Goal: Task Accomplishment & Management: Use online tool/utility

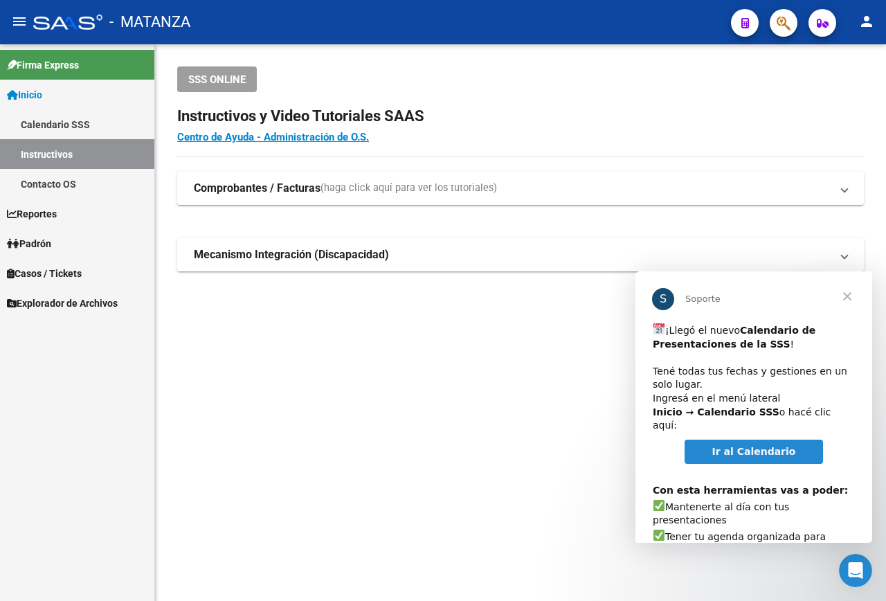
click at [742, 446] on span "Ir al Calendario" at bounding box center [754, 451] width 84 height 11
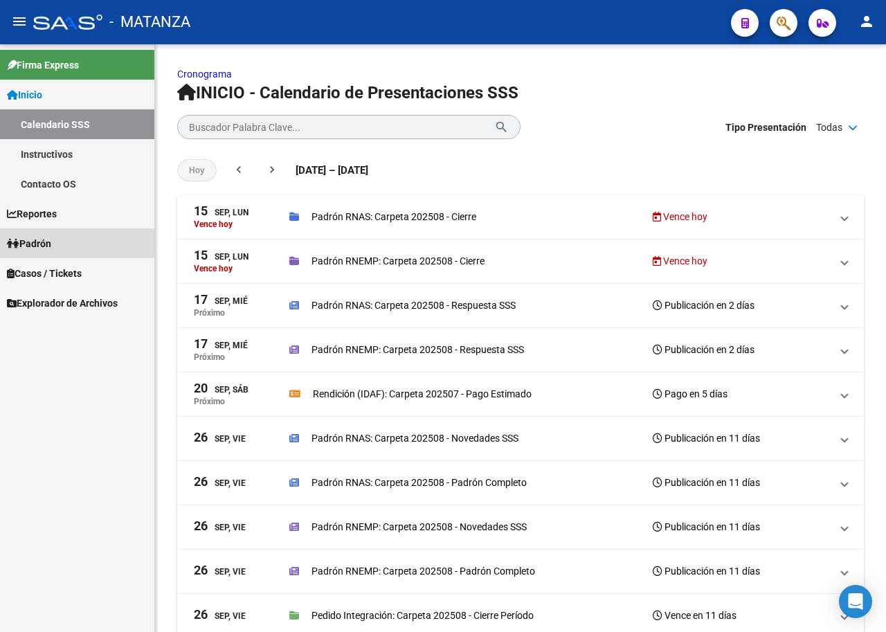
click at [51, 246] on span "Padrón" at bounding box center [29, 243] width 44 height 15
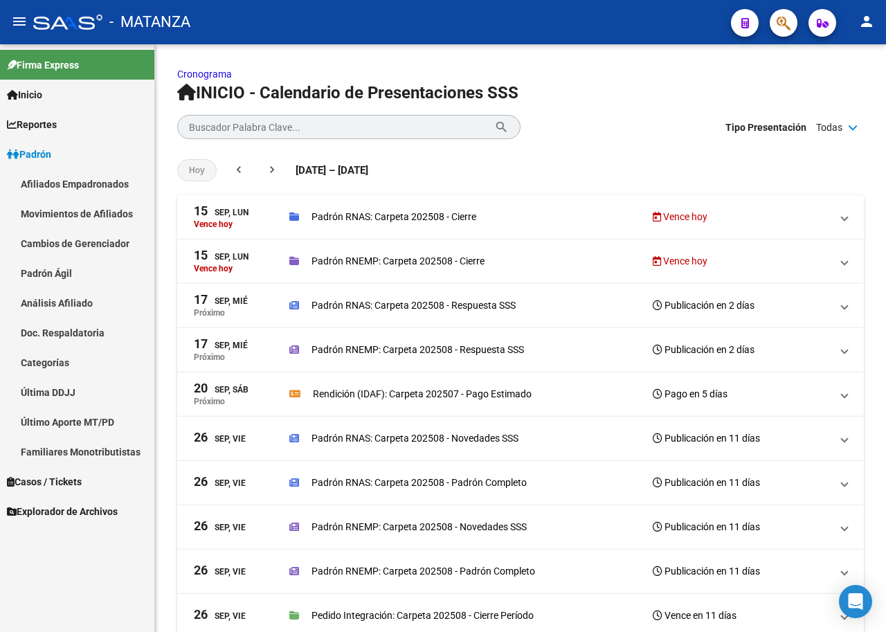
click at [76, 177] on link "Afiliados Empadronados" at bounding box center [77, 184] width 154 height 30
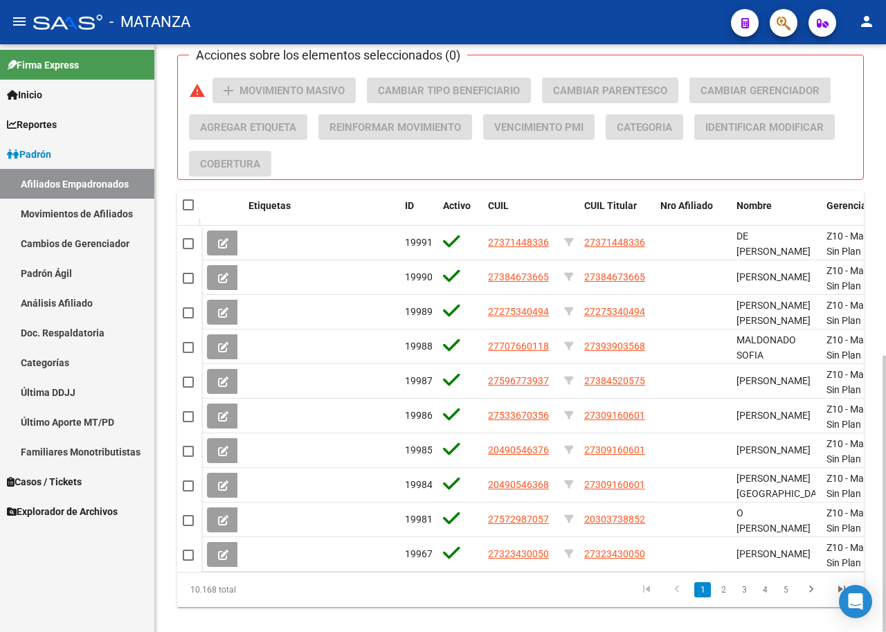
scroll to position [662, 0]
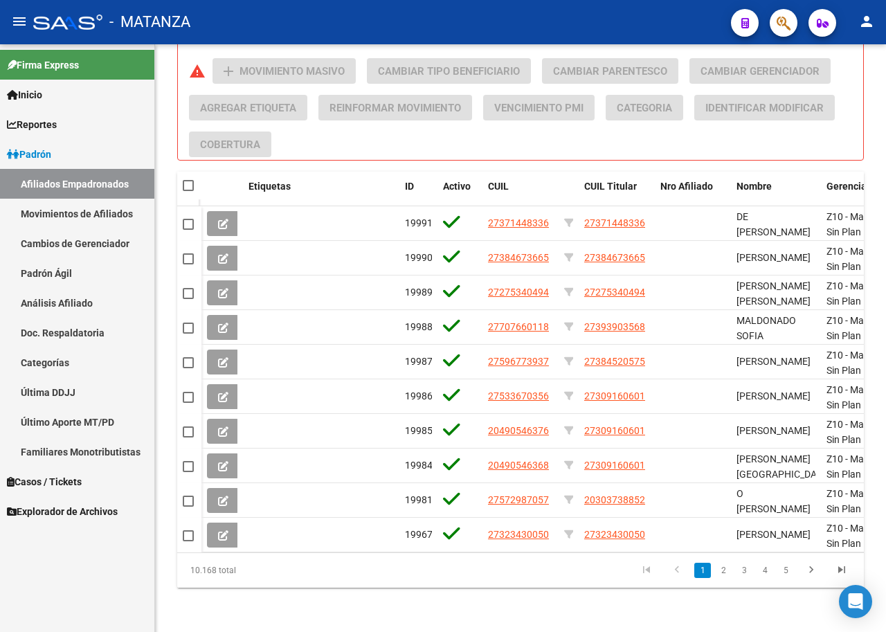
click at [21, 157] on span "Padrón" at bounding box center [29, 154] width 44 height 15
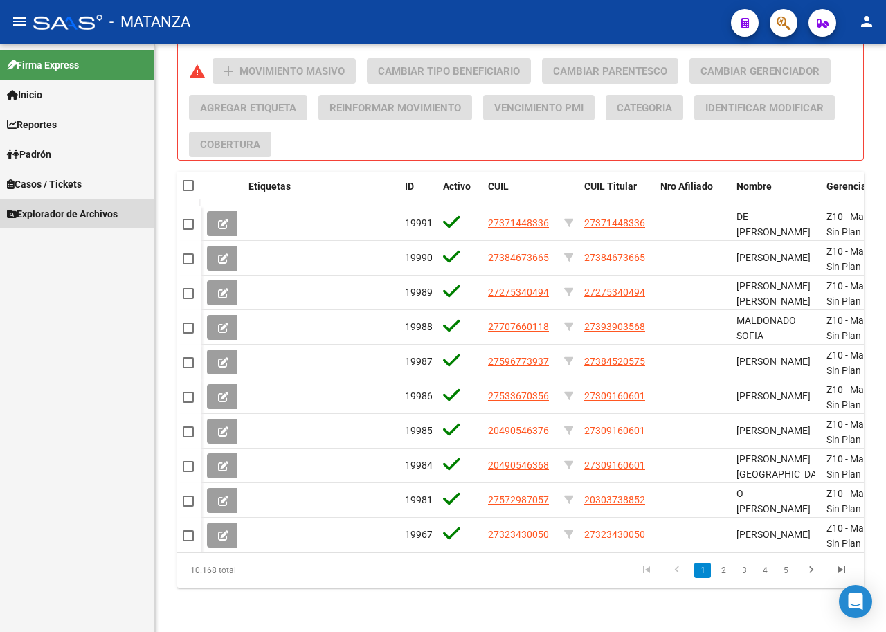
click at [53, 218] on span "Explorador de Archivos" at bounding box center [62, 213] width 111 height 15
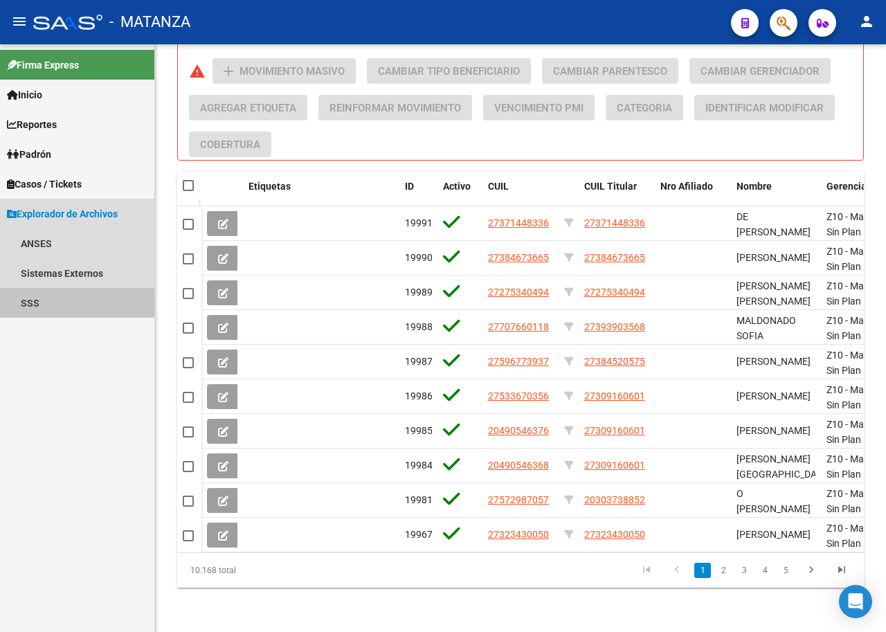
click at [39, 299] on link "SSS" at bounding box center [77, 303] width 154 height 30
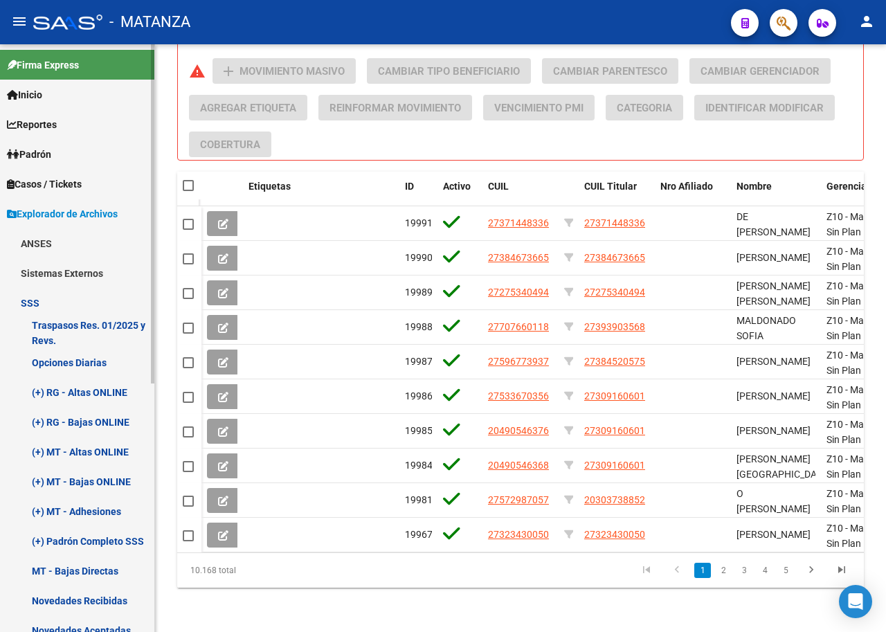
click at [88, 391] on link "(+) RG - Altas ONLINE" at bounding box center [77, 392] width 154 height 30
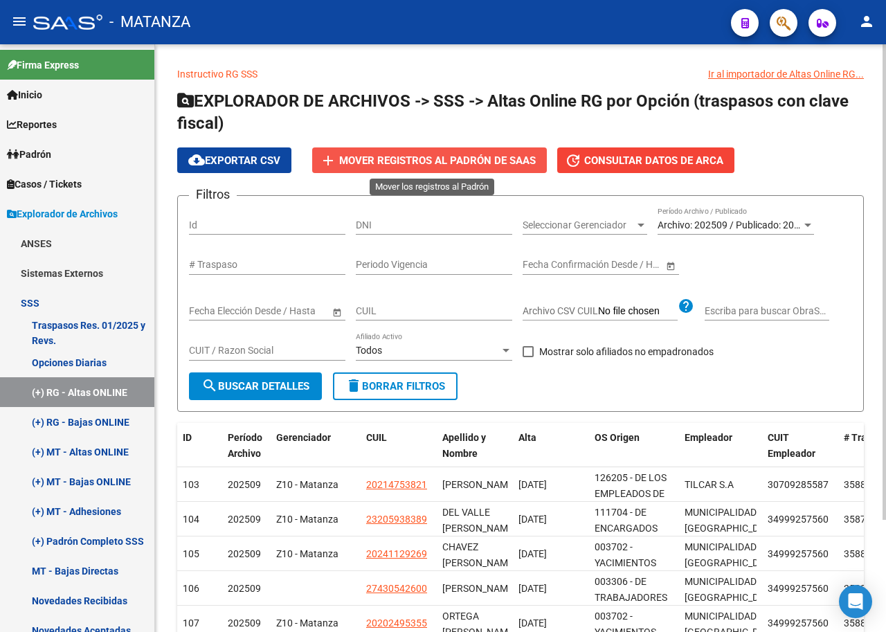
click at [475, 161] on span "Mover registros al PADRÓN de SAAS" at bounding box center [437, 160] width 197 height 12
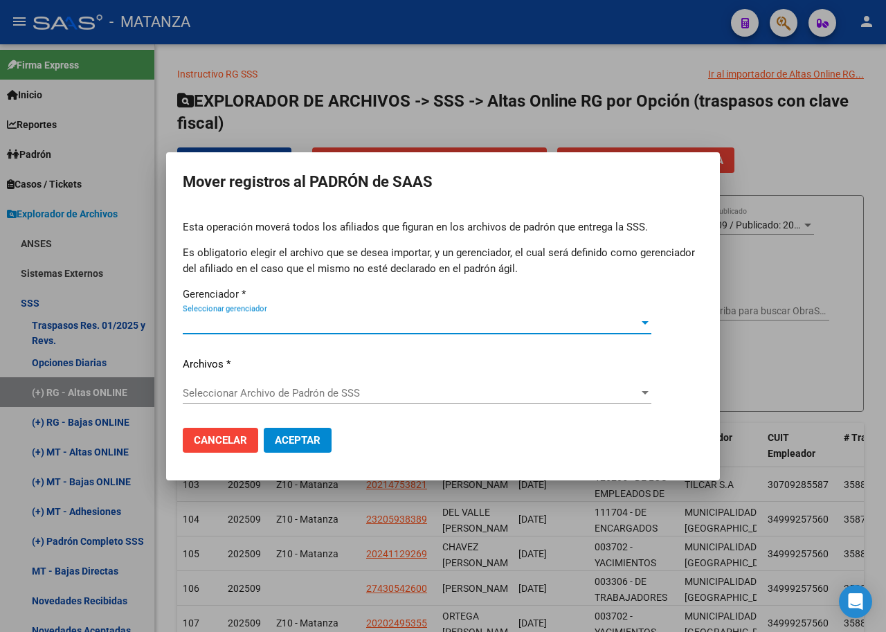
click at [276, 329] on div "Seleccionar gerenciador Seleccionar gerenciador" at bounding box center [417, 323] width 468 height 21
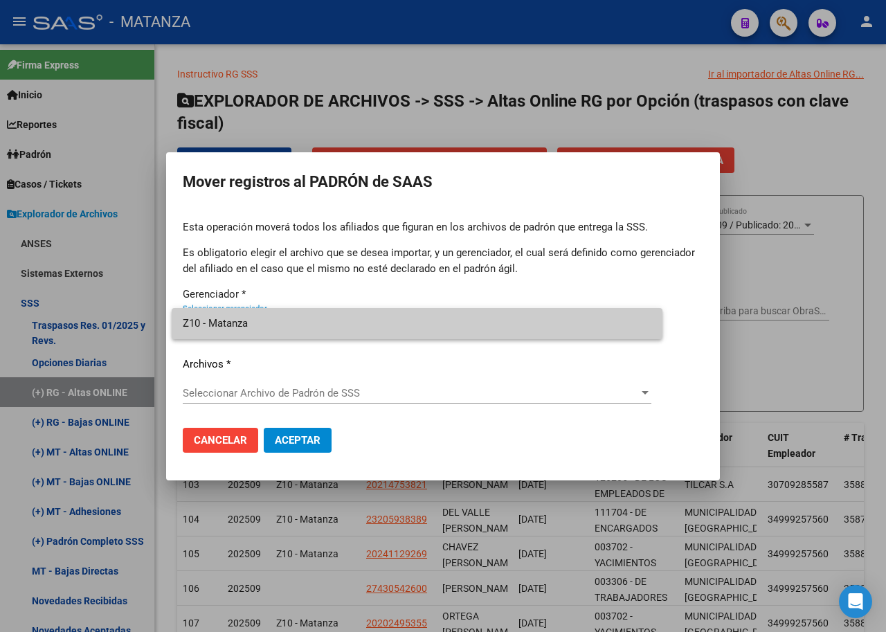
click at [277, 329] on span "Z10 - Matanza" at bounding box center [417, 323] width 468 height 31
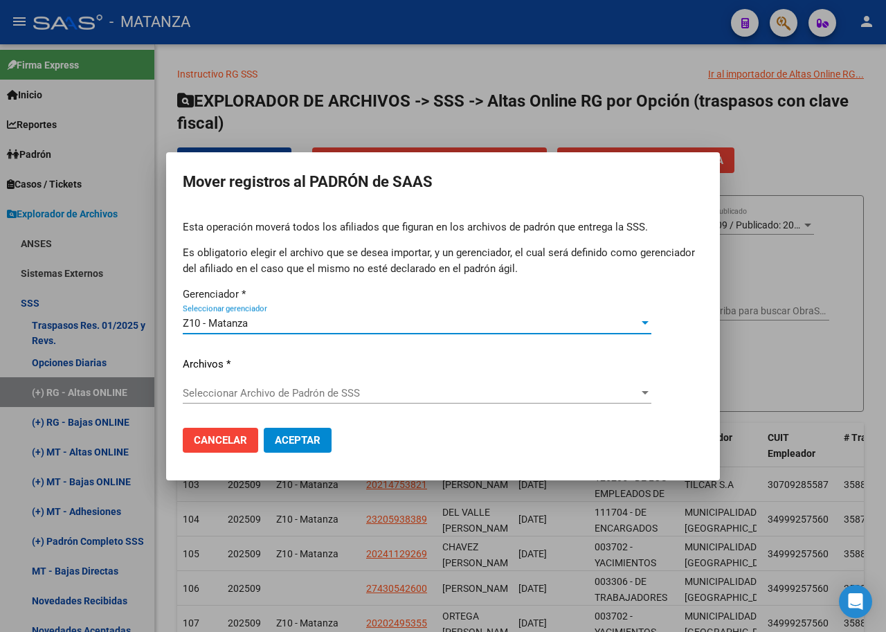
click at [284, 388] on span "Seleccionar Archivo de Padrón de SSS" at bounding box center [411, 393] width 456 height 12
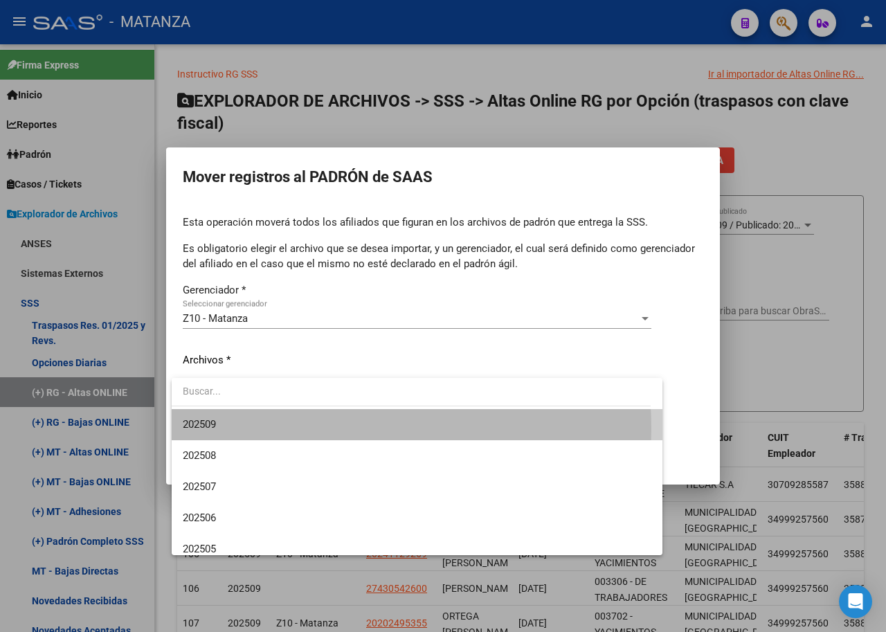
click at [274, 429] on span "202509" at bounding box center [417, 424] width 468 height 31
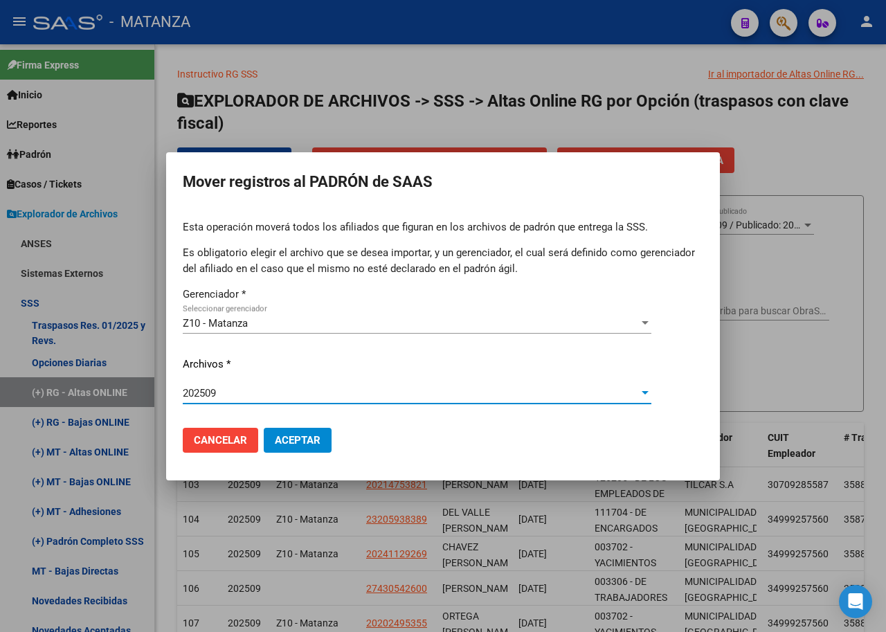
click at [289, 435] on span "Aceptar" at bounding box center [298, 440] width 46 height 12
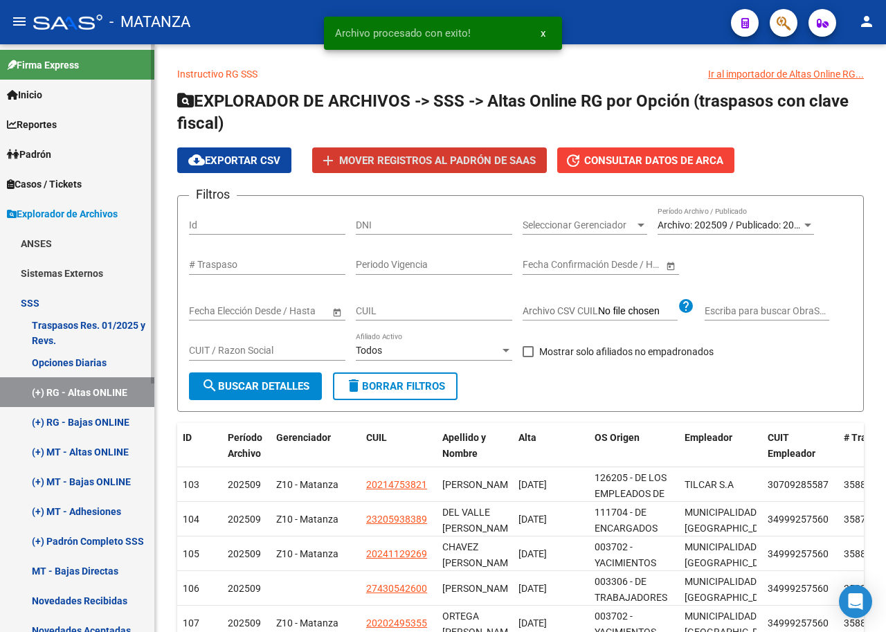
click at [106, 421] on link "(+) RG - Bajas ONLINE" at bounding box center [77, 422] width 154 height 30
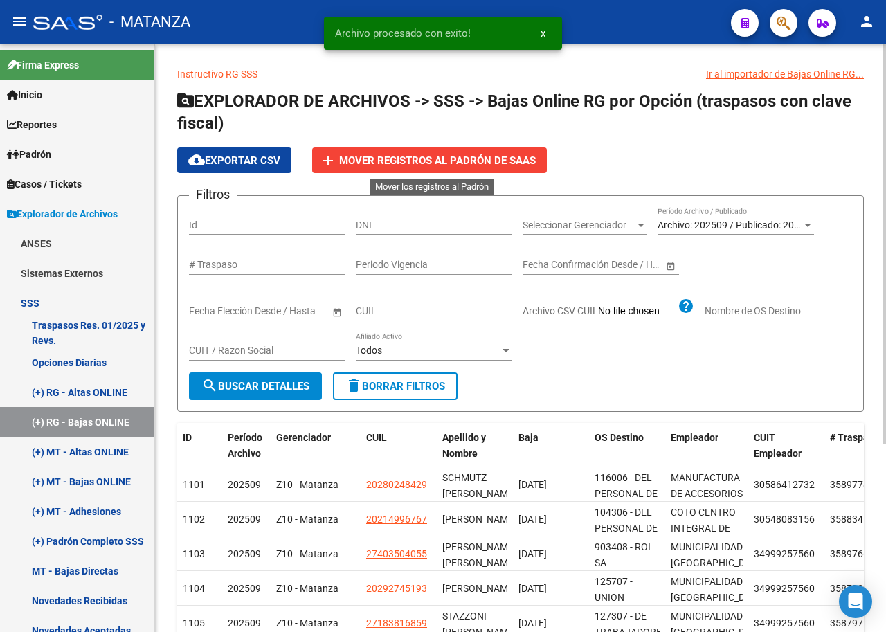
click at [374, 160] on span "Mover registros al PADRÓN de SAAS" at bounding box center [437, 160] width 197 height 12
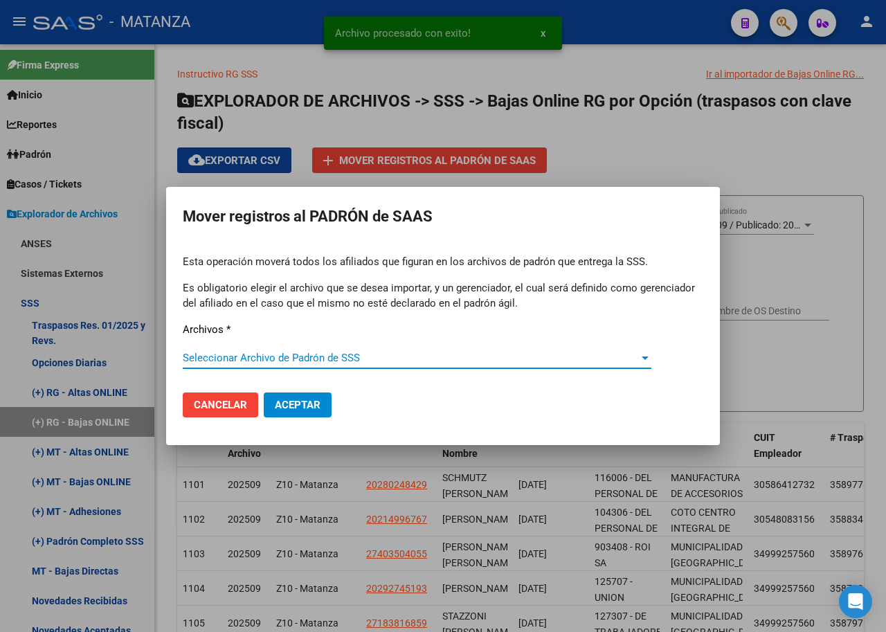
click at [294, 354] on span "Seleccionar Archivo de Padrón de SSS" at bounding box center [411, 358] width 456 height 12
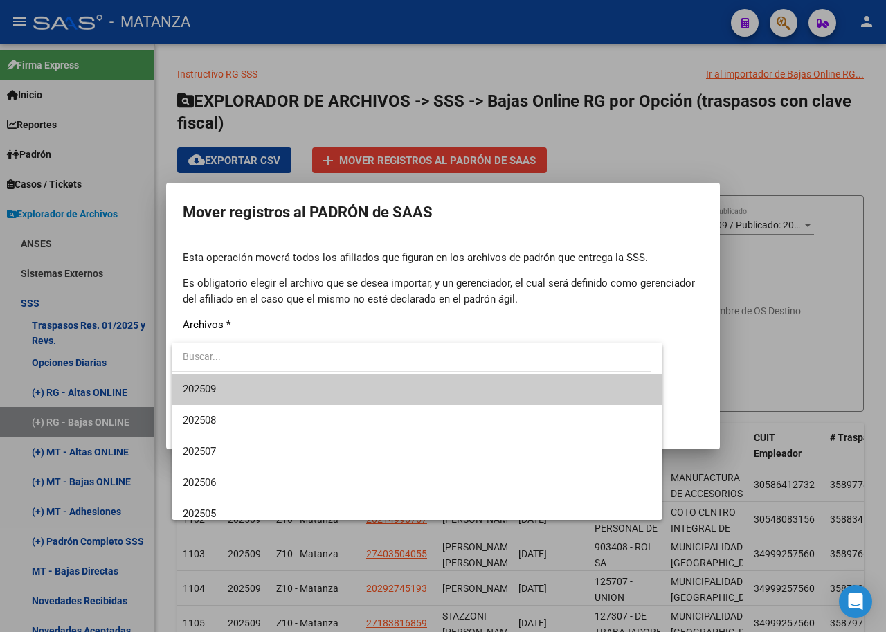
click at [262, 393] on span "202509" at bounding box center [417, 389] width 468 height 31
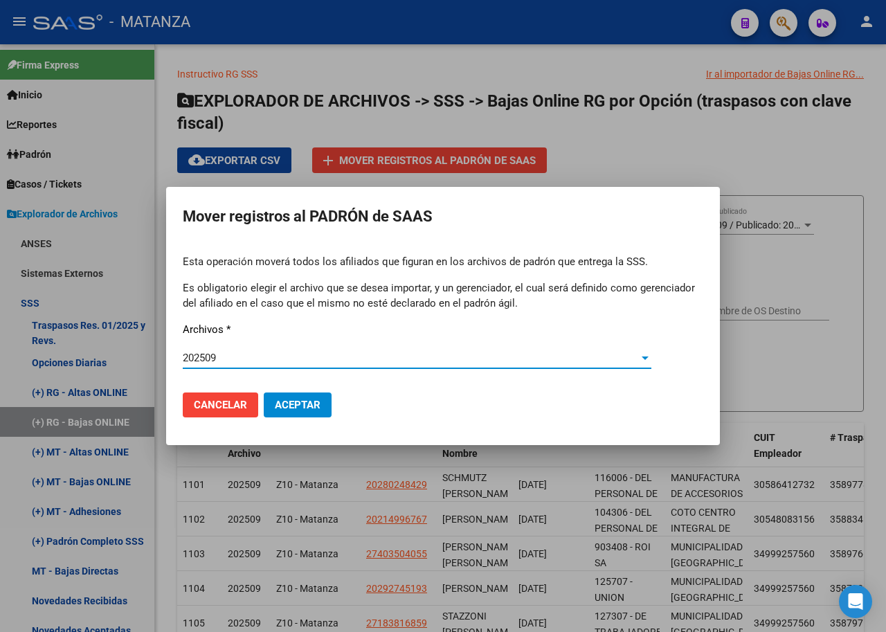
click at [284, 408] on span "Aceptar" at bounding box center [298, 405] width 46 height 12
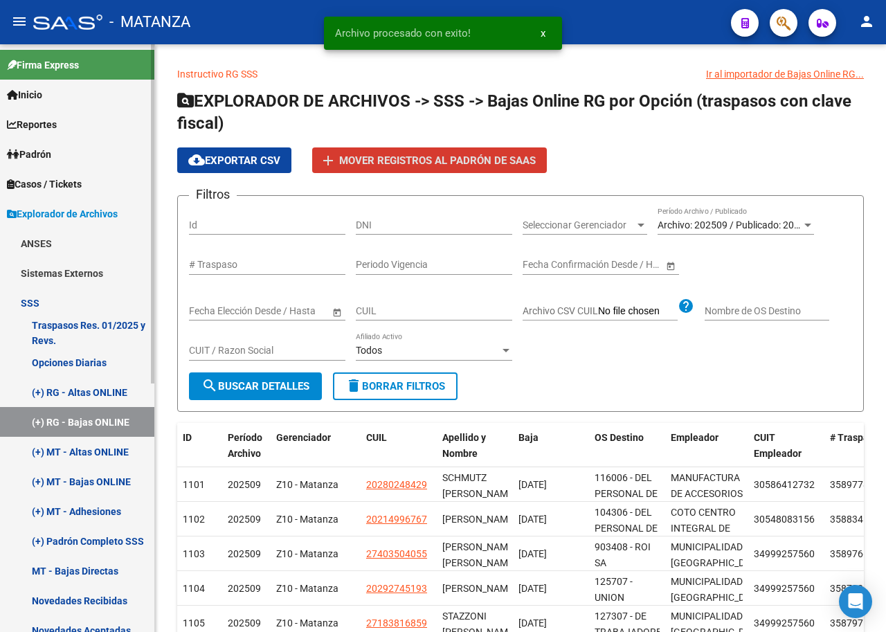
click at [70, 450] on link "(+) MT - Altas ONLINE" at bounding box center [77, 452] width 154 height 30
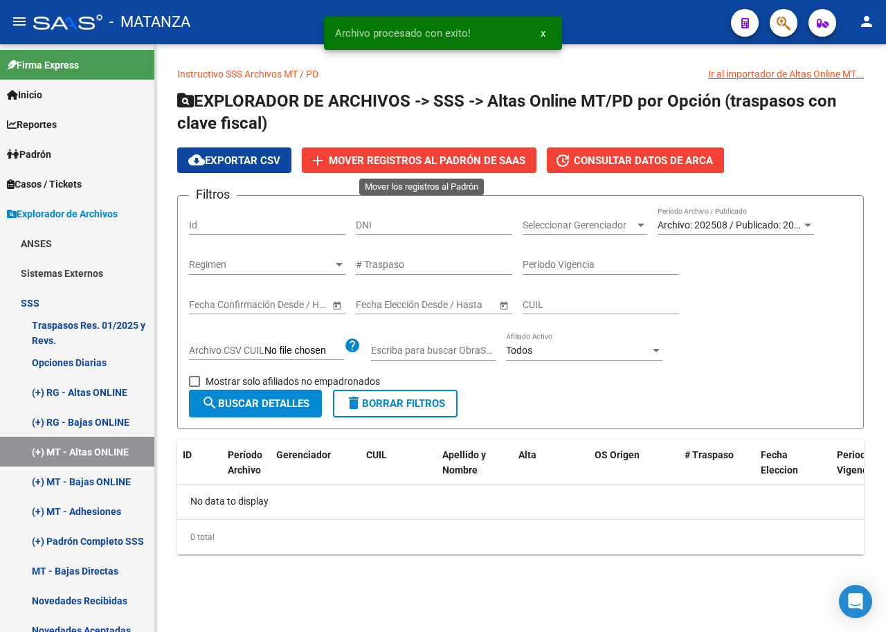
click at [420, 158] on span "Mover registros al PADRÓN de SAAS" at bounding box center [427, 160] width 197 height 12
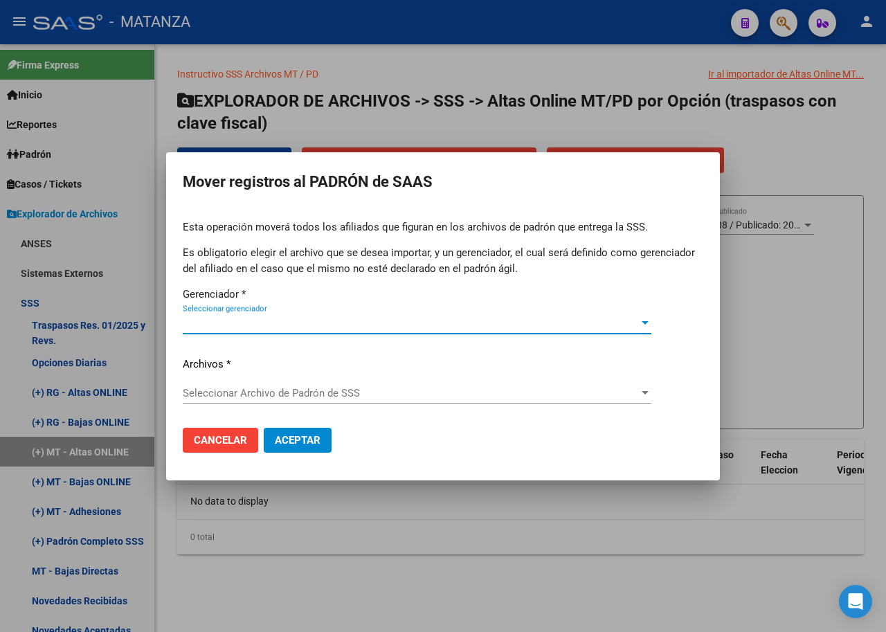
click at [250, 320] on span "Seleccionar gerenciador" at bounding box center [411, 323] width 456 height 12
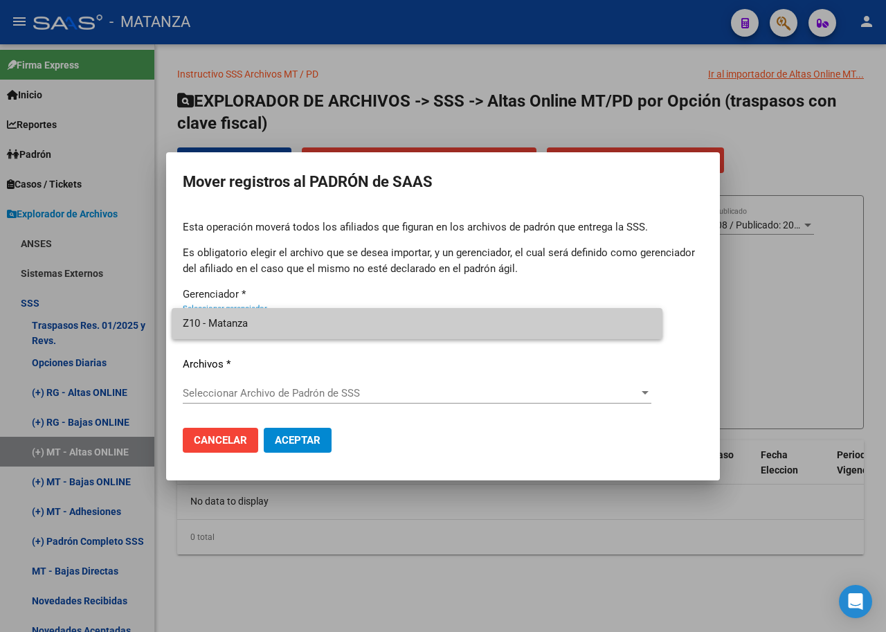
click at [283, 319] on span "Z10 - Matanza" at bounding box center [417, 323] width 468 height 31
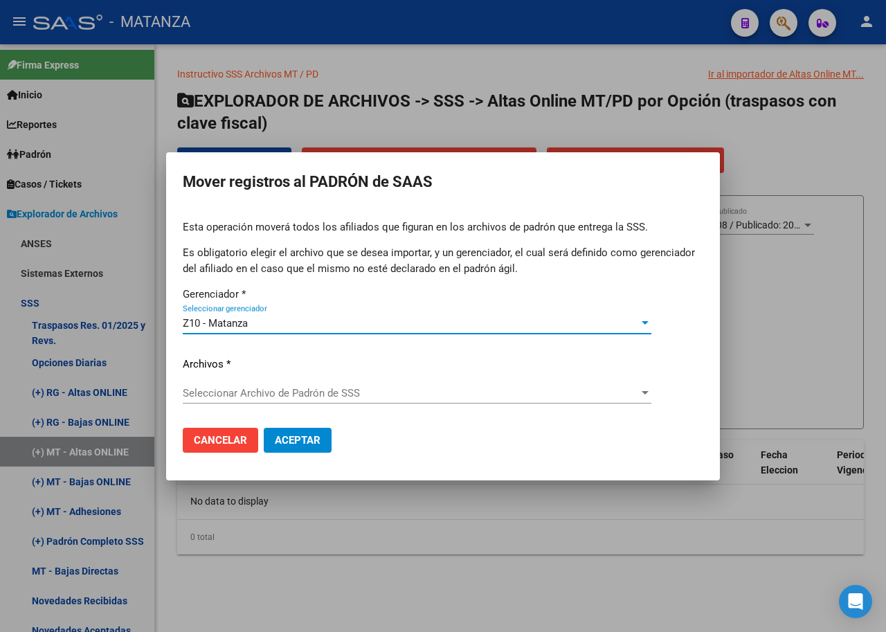
click at [292, 387] on span "Seleccionar Archivo de Padrón de SSS" at bounding box center [411, 393] width 456 height 12
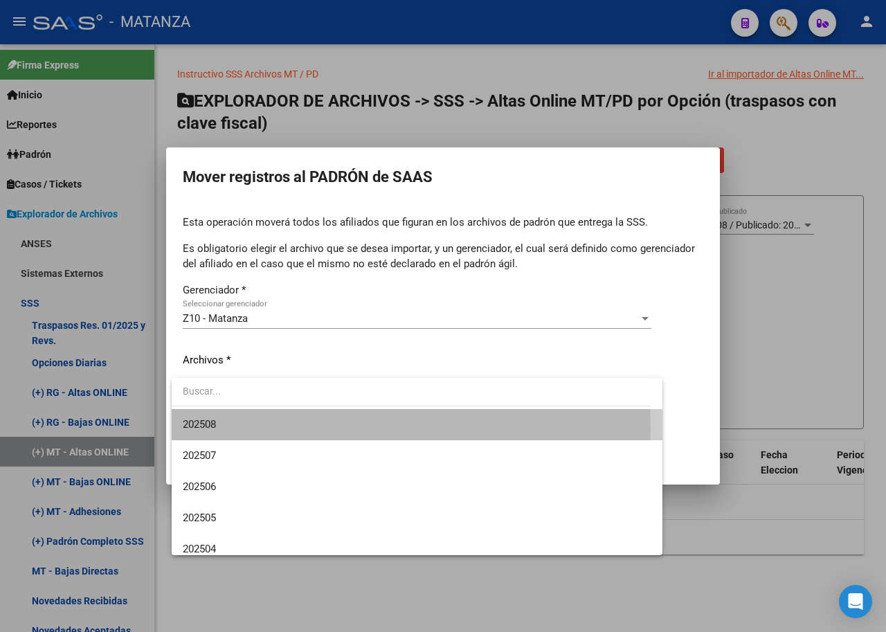
click at [263, 427] on span "202508" at bounding box center [417, 424] width 468 height 31
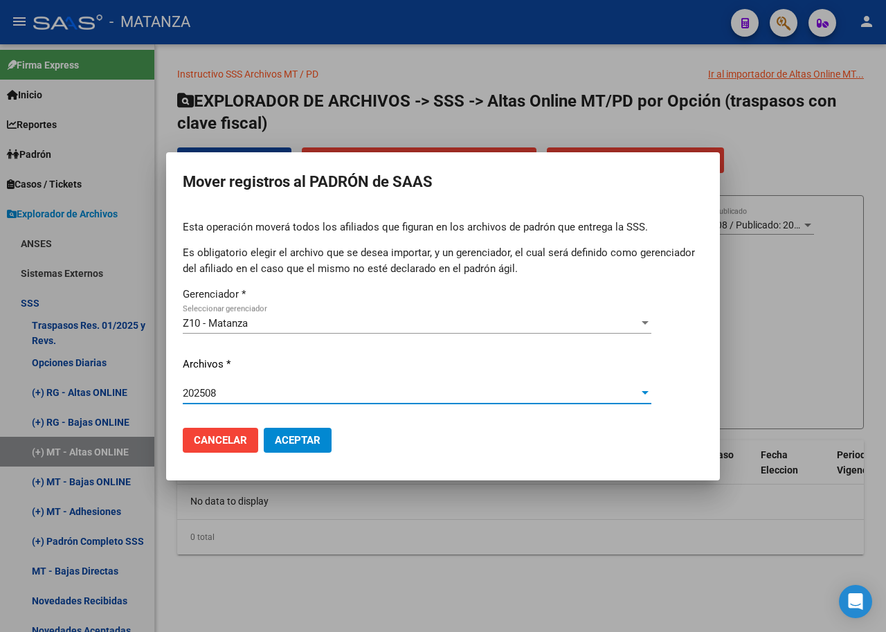
click at [309, 435] on span "Aceptar" at bounding box center [298, 440] width 46 height 12
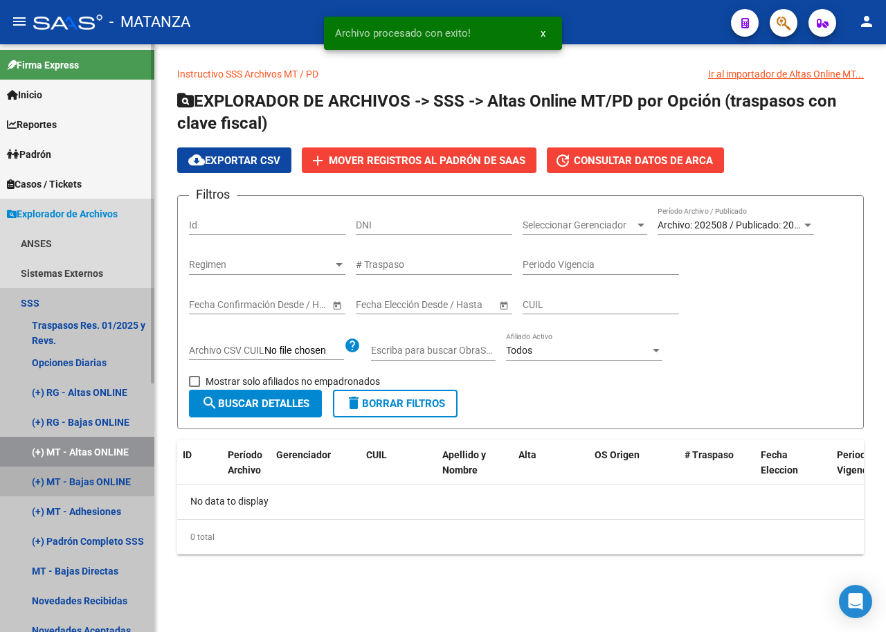
click at [95, 483] on link "(+) MT - Bajas ONLINE" at bounding box center [77, 481] width 154 height 30
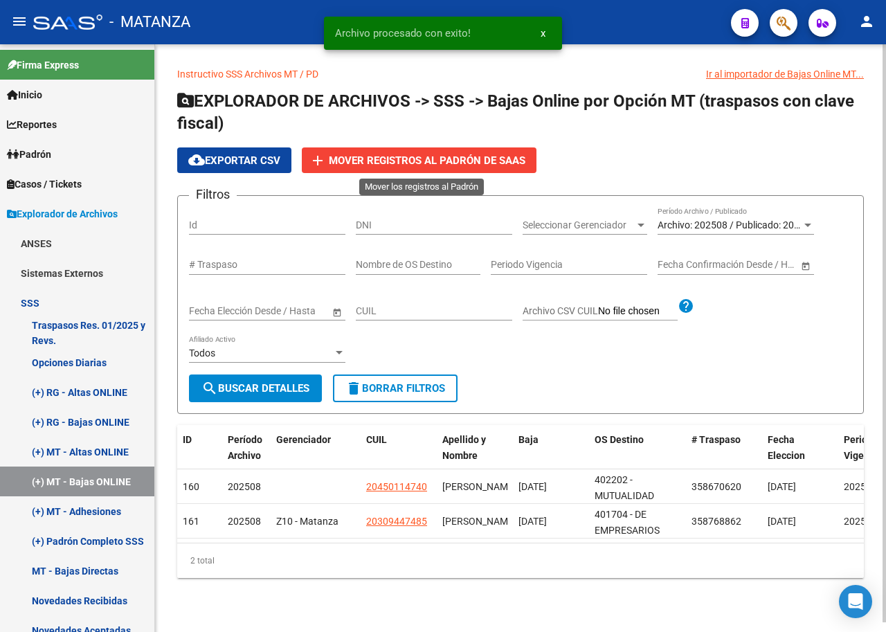
click at [358, 161] on span "Mover registros al PADRÓN de SAAS" at bounding box center [427, 160] width 197 height 12
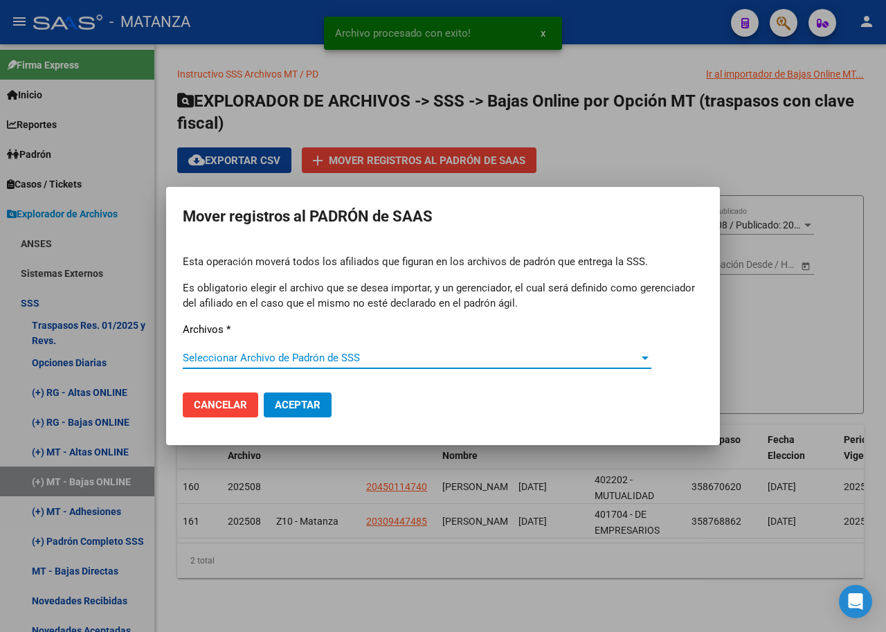
click at [271, 357] on span "Seleccionar Archivo de Padrón de SSS" at bounding box center [411, 358] width 456 height 12
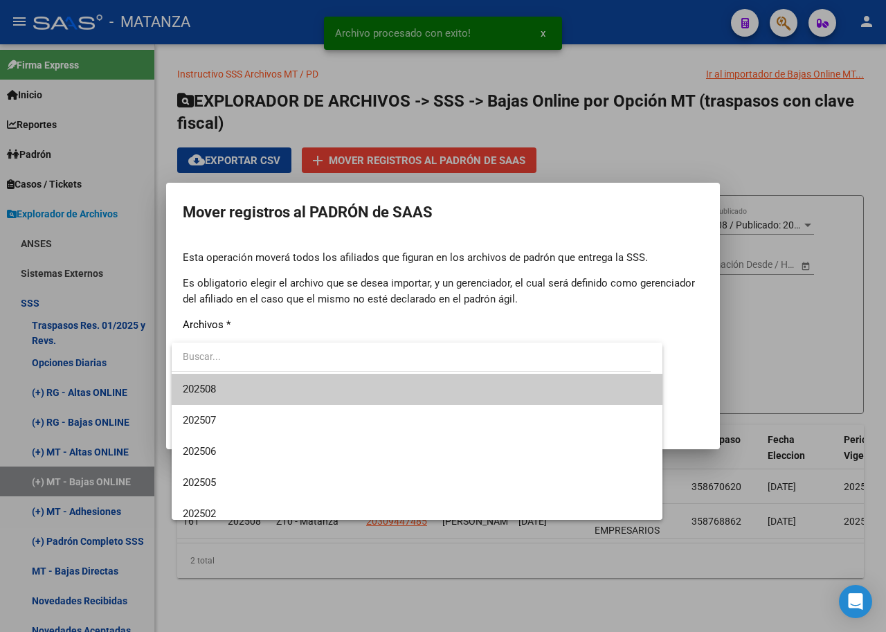
click at [266, 385] on span "202508" at bounding box center [417, 389] width 468 height 31
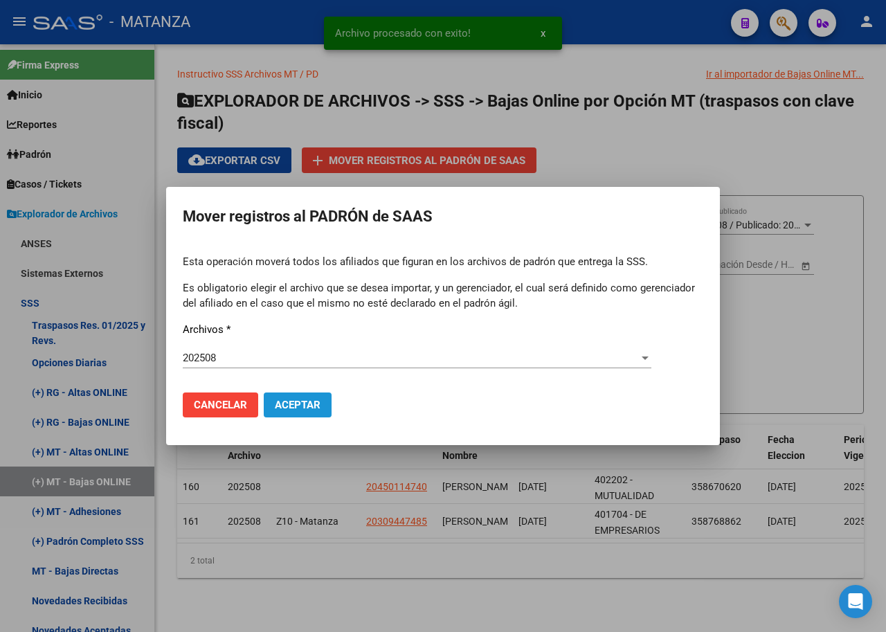
click at [300, 408] on span "Aceptar" at bounding box center [298, 405] width 46 height 12
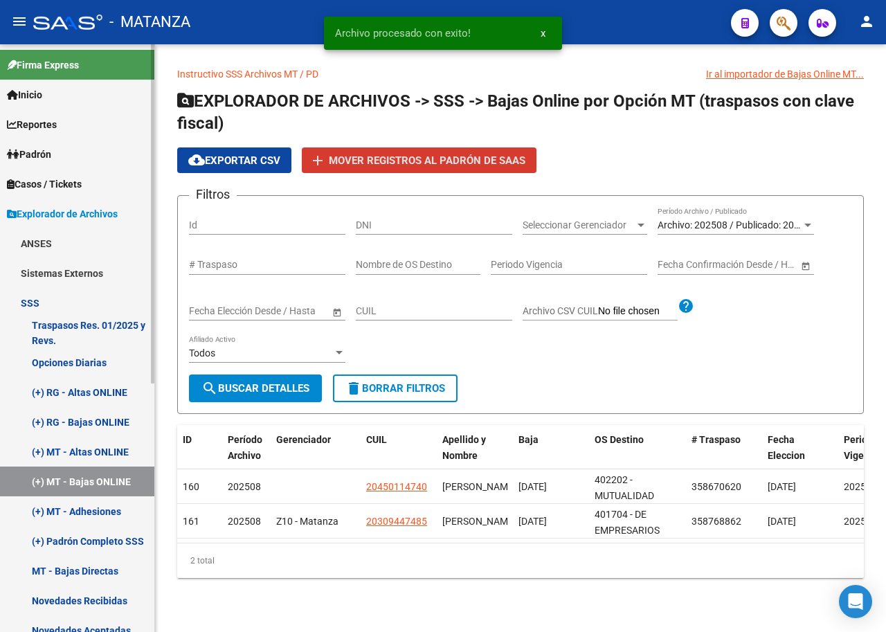
click at [71, 511] on link "(+) MT - Adhesiones" at bounding box center [77, 511] width 154 height 30
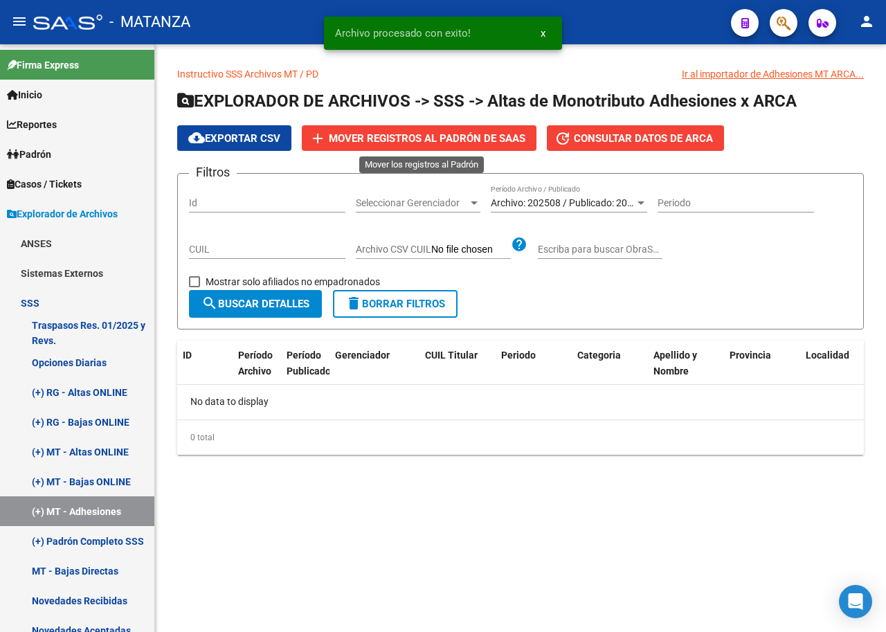
click at [438, 138] on span "Mover registros al PADRÓN de SAAS" at bounding box center [427, 138] width 197 height 12
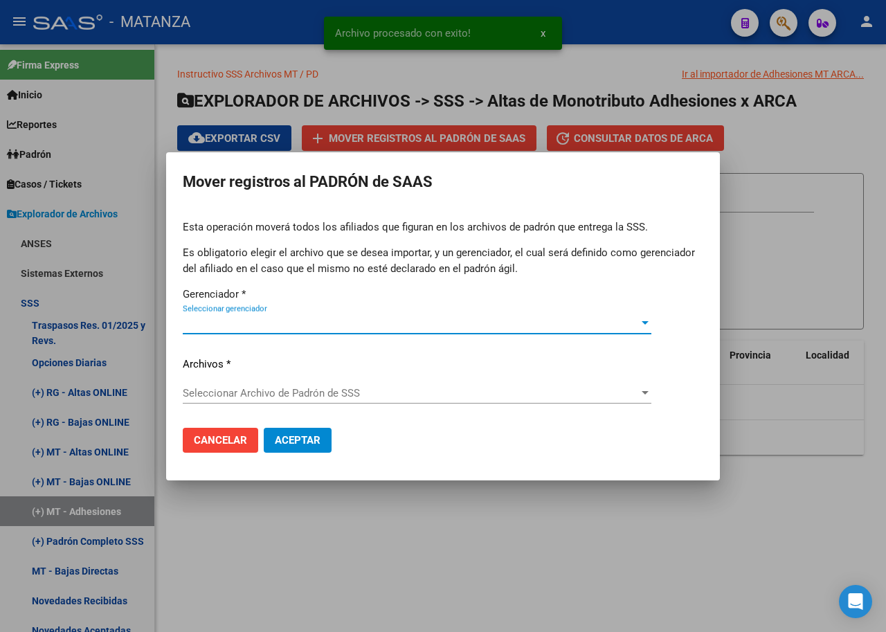
click at [316, 320] on span "Seleccionar gerenciador" at bounding box center [411, 323] width 456 height 12
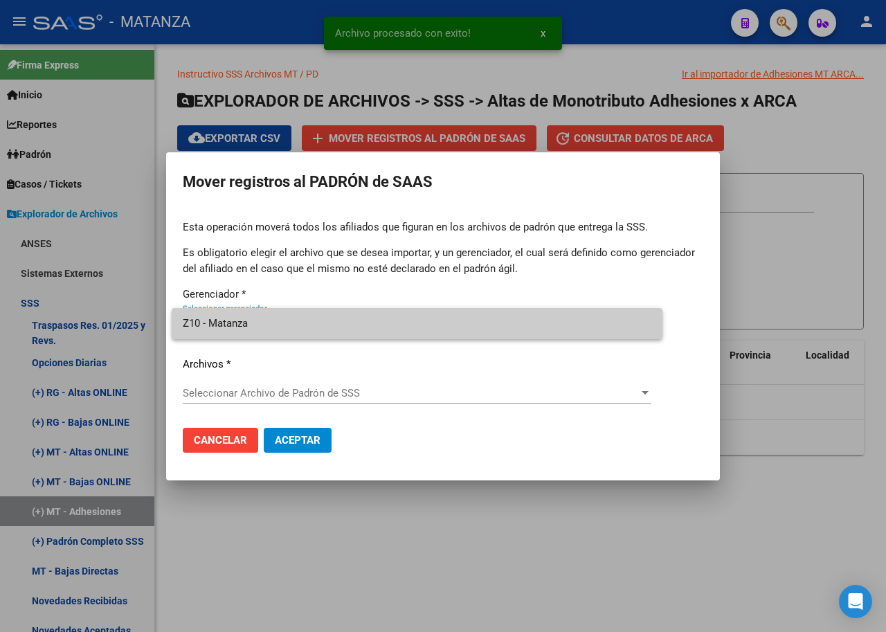
click at [327, 334] on span "Z10 - Matanza" at bounding box center [417, 323] width 468 height 31
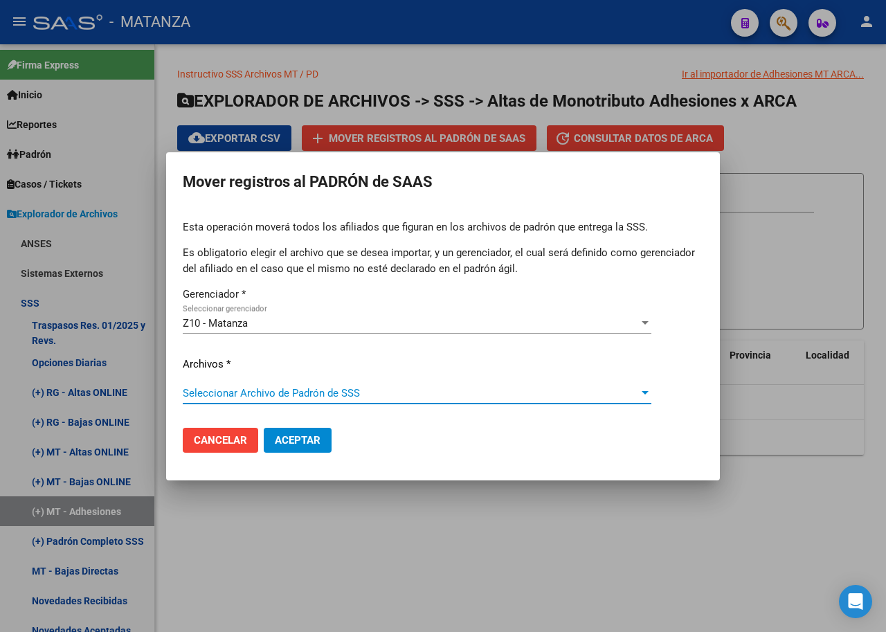
click at [329, 396] on span "Seleccionar Archivo de Padrón de SSS" at bounding box center [411, 393] width 456 height 12
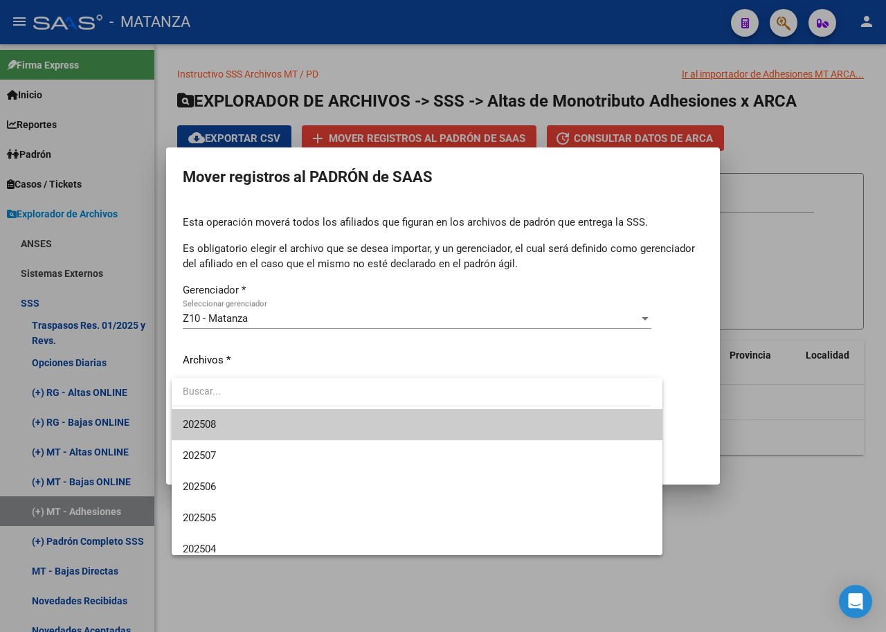
click at [311, 420] on span "202508" at bounding box center [417, 424] width 468 height 31
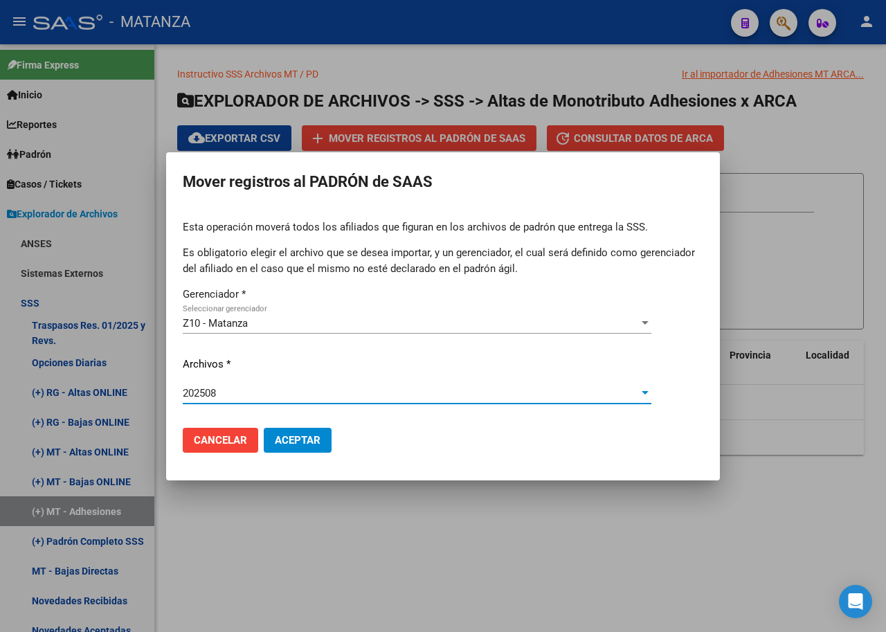
click at [293, 437] on button "Aceptar" at bounding box center [298, 440] width 68 height 25
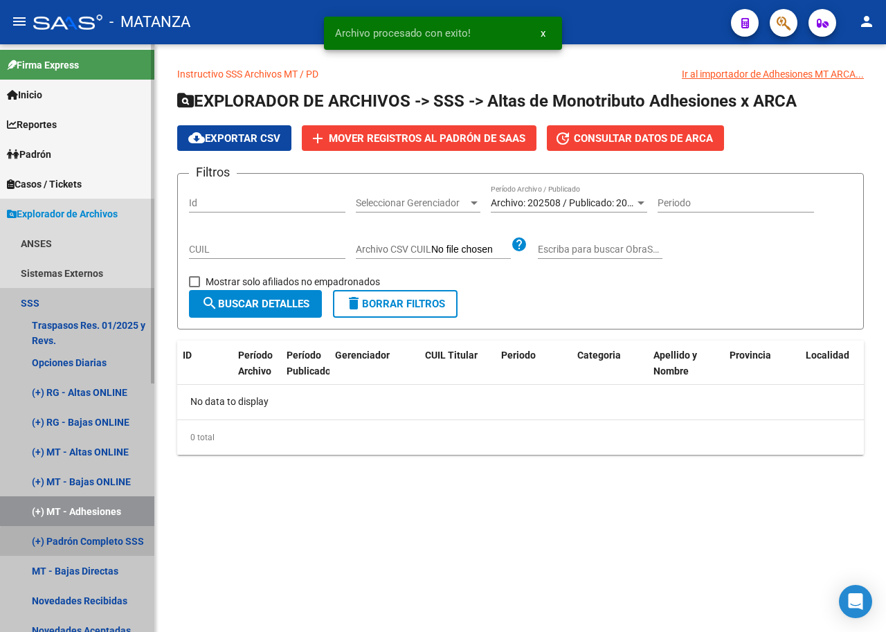
click at [104, 545] on link "(+) Padrón Completo SSS" at bounding box center [77, 541] width 154 height 30
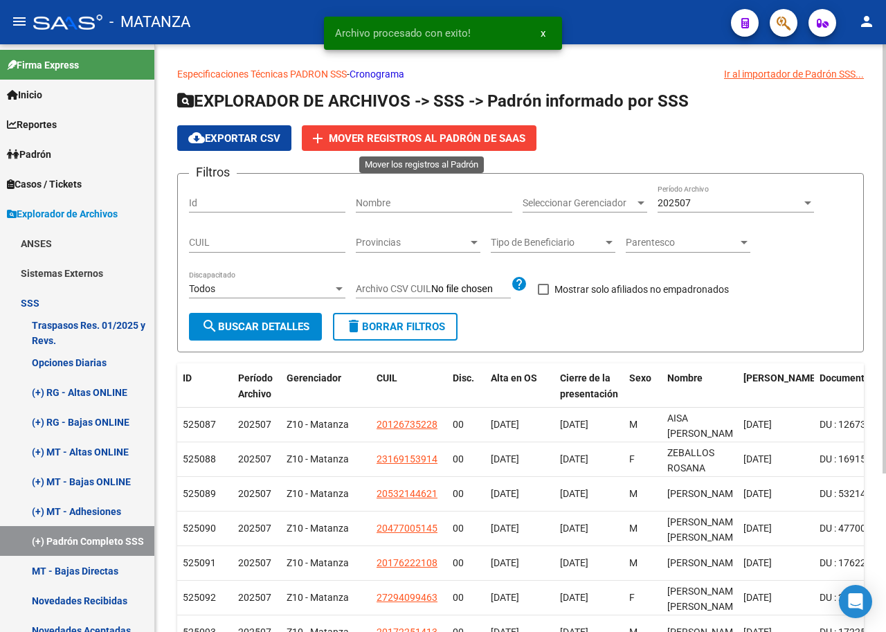
click at [351, 132] on span "Mover registros al PADRÓN de SAAS" at bounding box center [427, 138] width 197 height 12
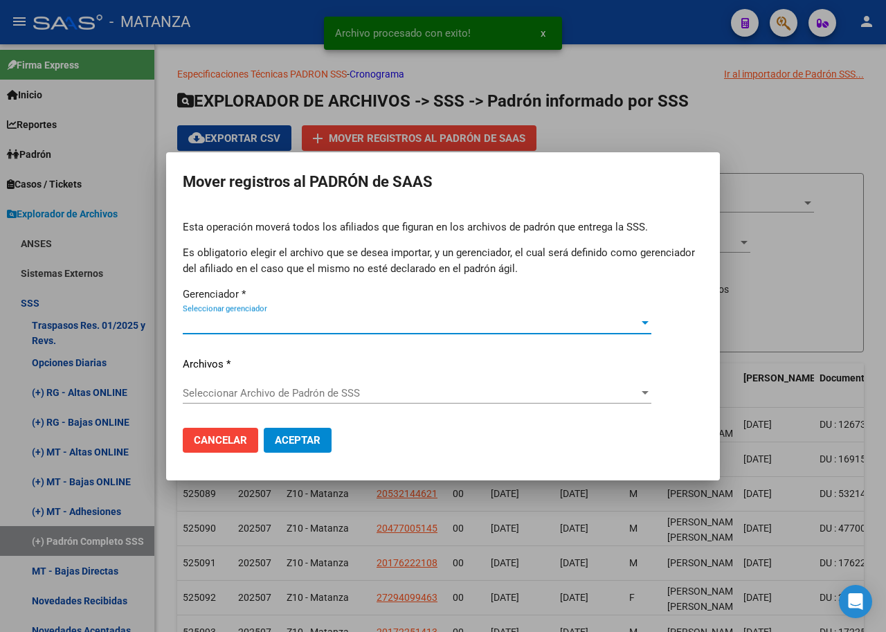
click at [291, 328] on span "Seleccionar gerenciador" at bounding box center [411, 323] width 456 height 12
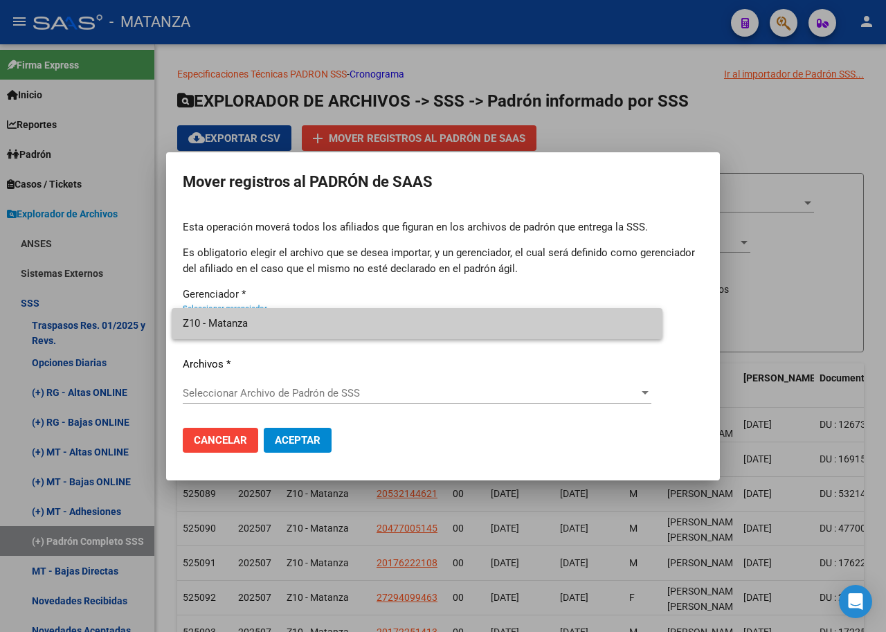
click at [289, 329] on span "Z10 - Matanza" at bounding box center [417, 323] width 468 height 31
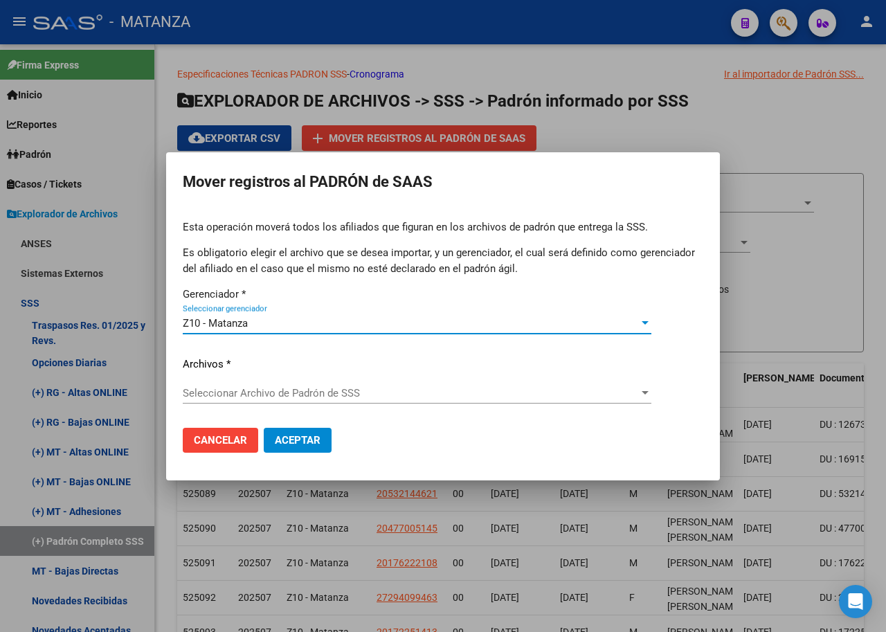
click at [270, 397] on span "Seleccionar Archivo de Padrón de SSS" at bounding box center [411, 393] width 456 height 12
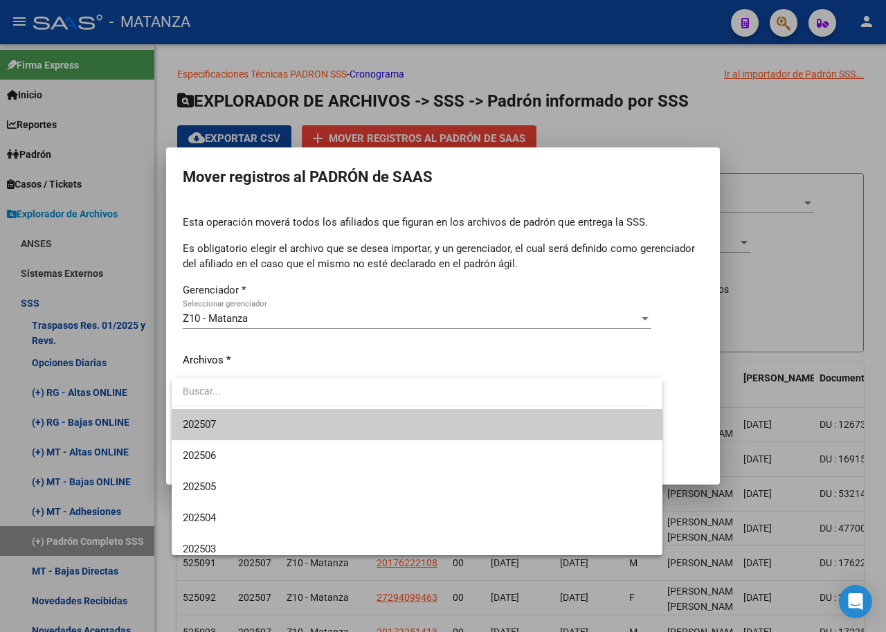
click at [257, 422] on span "202507" at bounding box center [417, 424] width 468 height 31
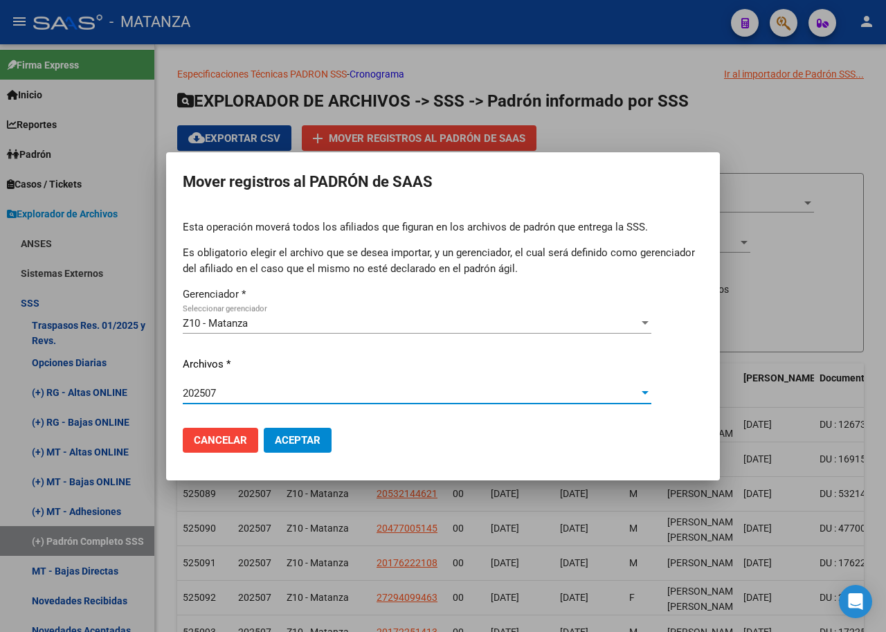
click at [295, 448] on button "Aceptar" at bounding box center [298, 440] width 68 height 25
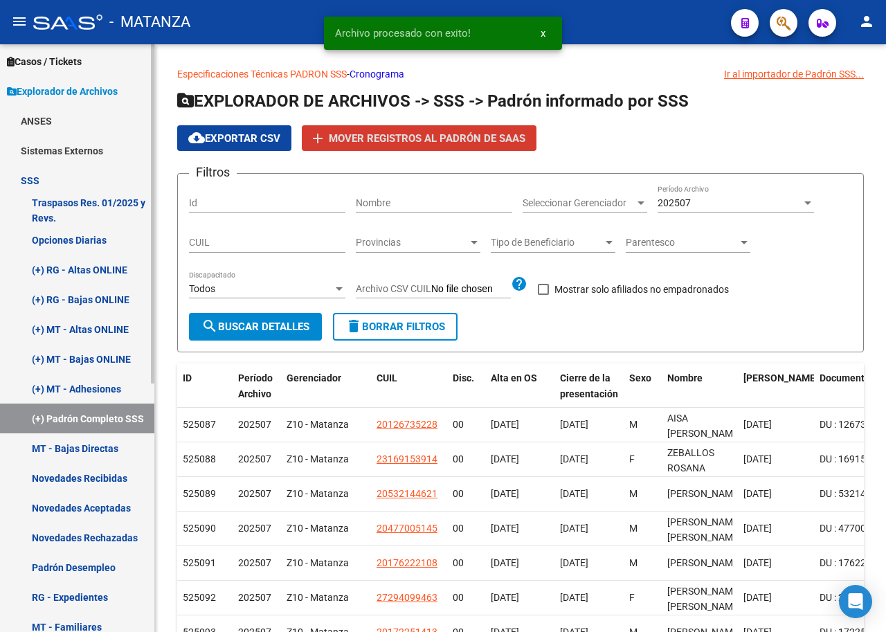
scroll to position [138, 0]
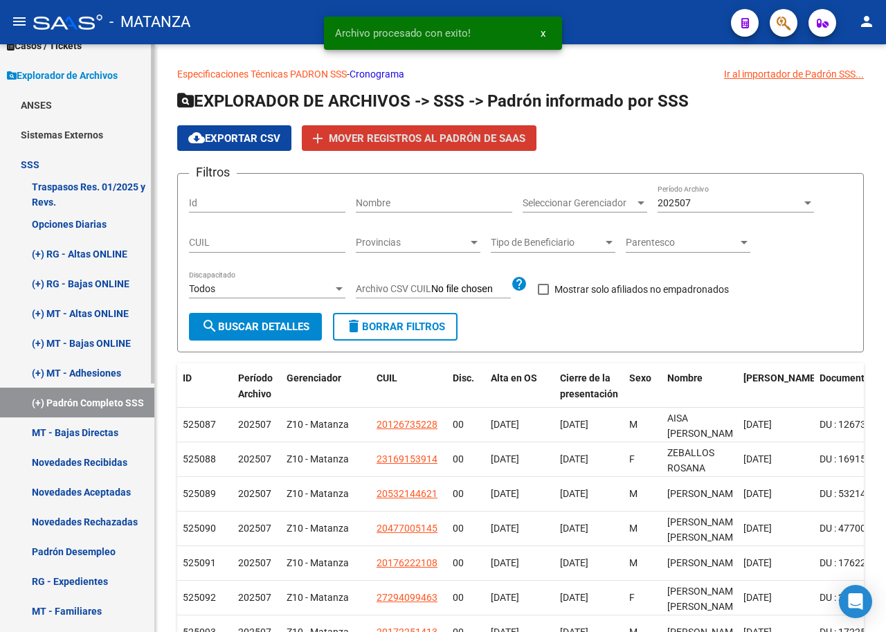
click at [109, 437] on link "MT - Bajas Directas" at bounding box center [77, 432] width 154 height 30
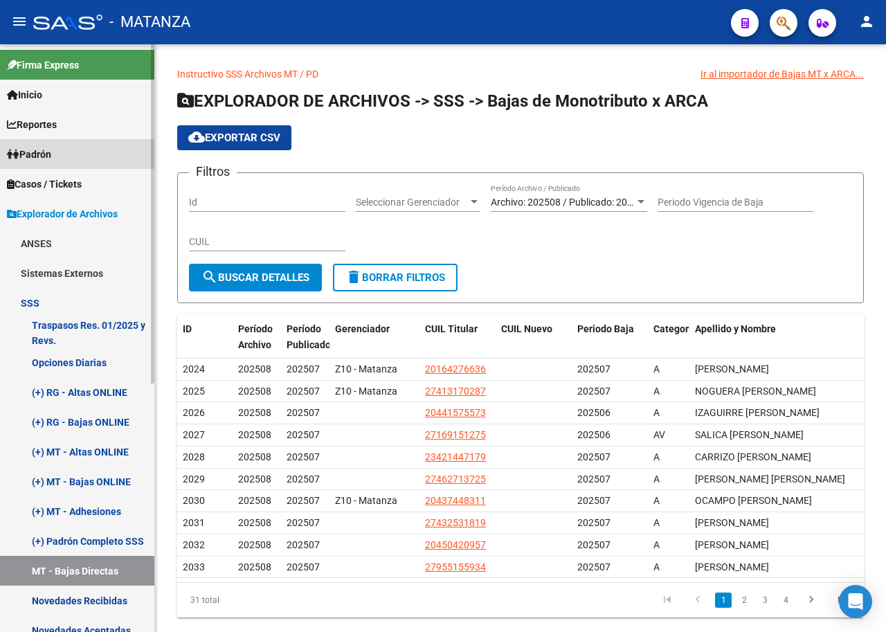
click at [67, 145] on link "Padrón" at bounding box center [77, 154] width 154 height 30
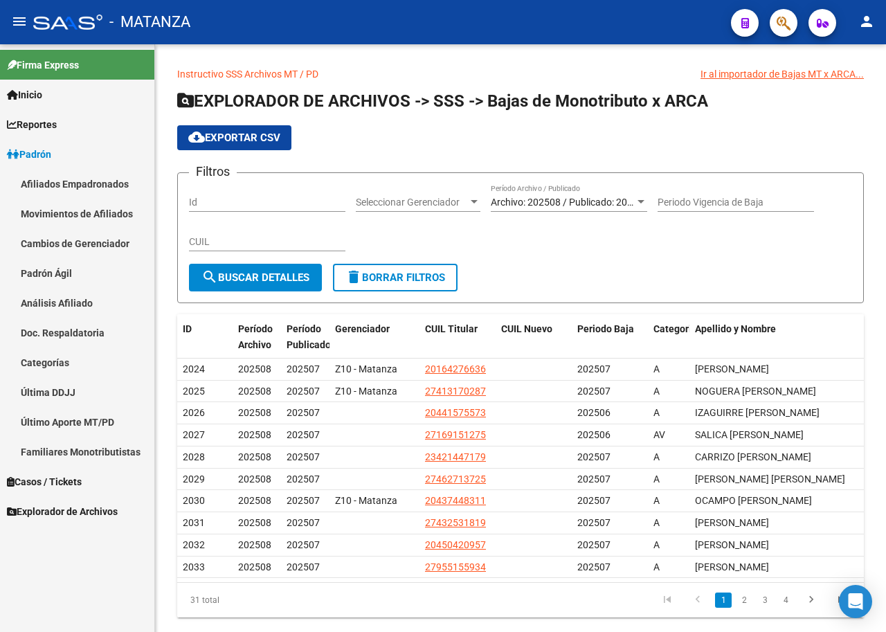
click at [95, 194] on link "Afiliados Empadronados" at bounding box center [77, 184] width 154 height 30
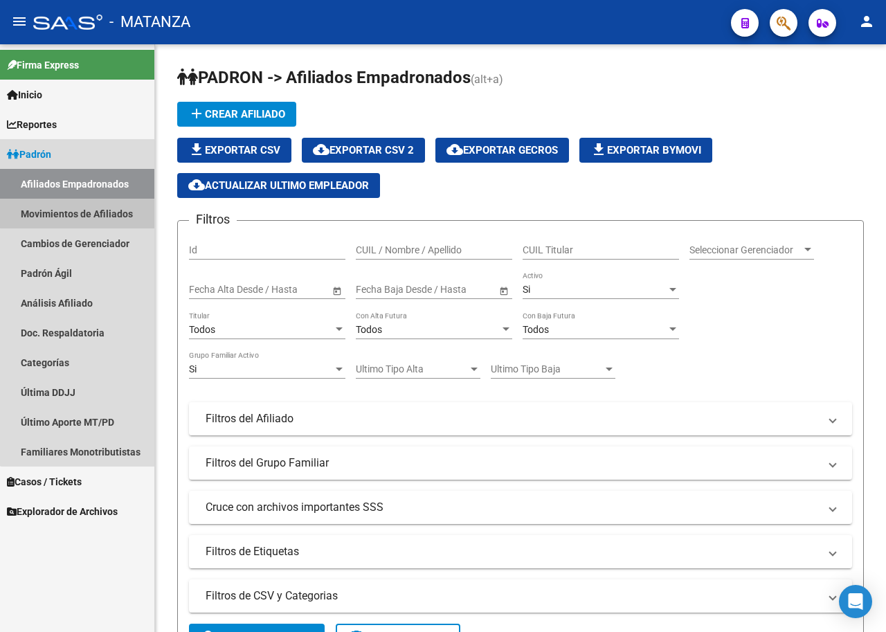
click at [95, 206] on link "Movimientos de Afiliados" at bounding box center [77, 214] width 154 height 30
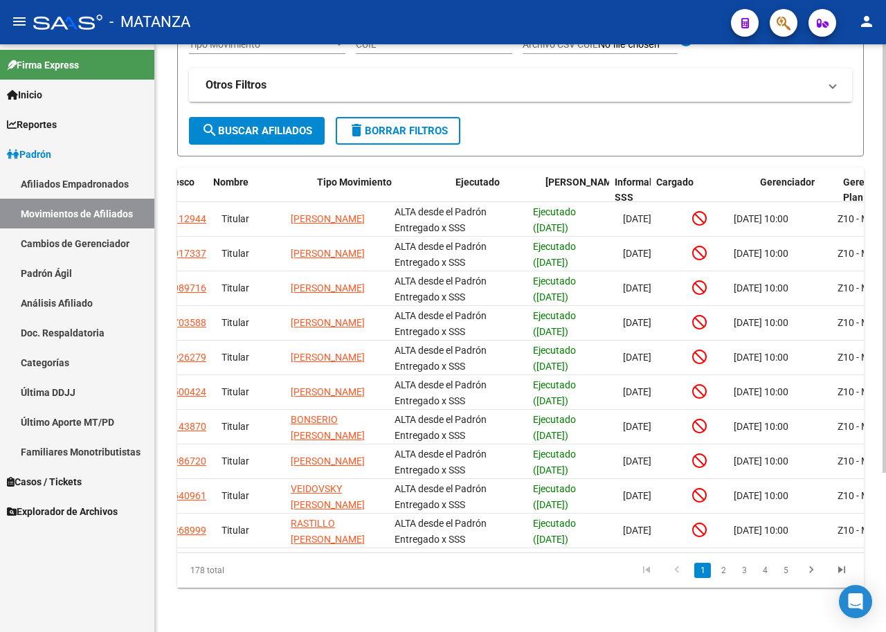
scroll to position [0, 364]
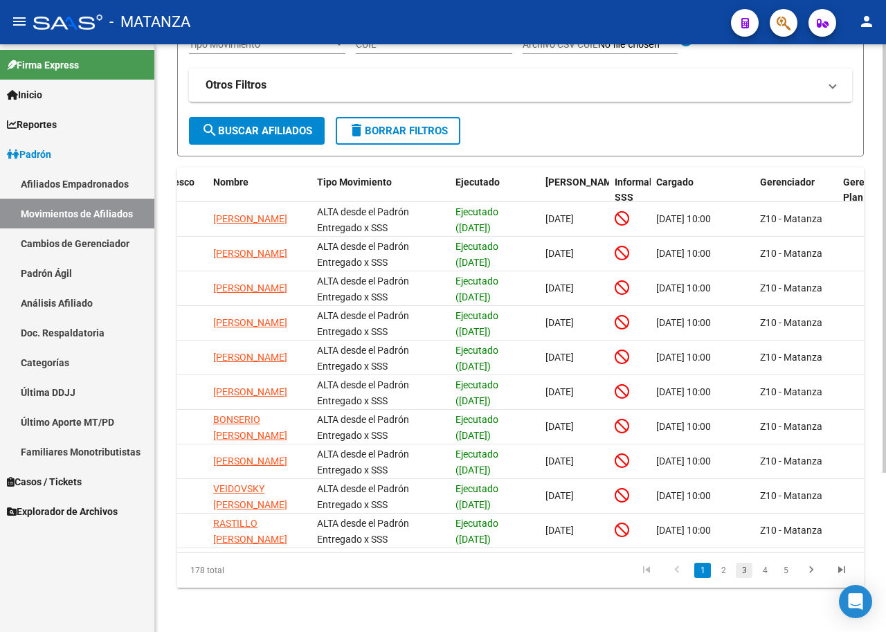
click at [744, 571] on link "3" at bounding box center [744, 570] width 17 height 15
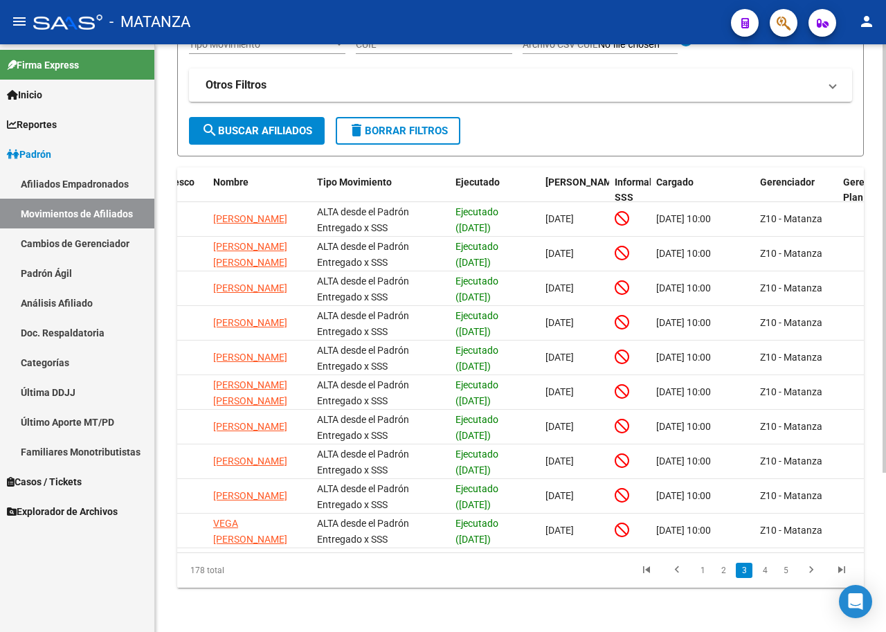
scroll to position [0, 628]
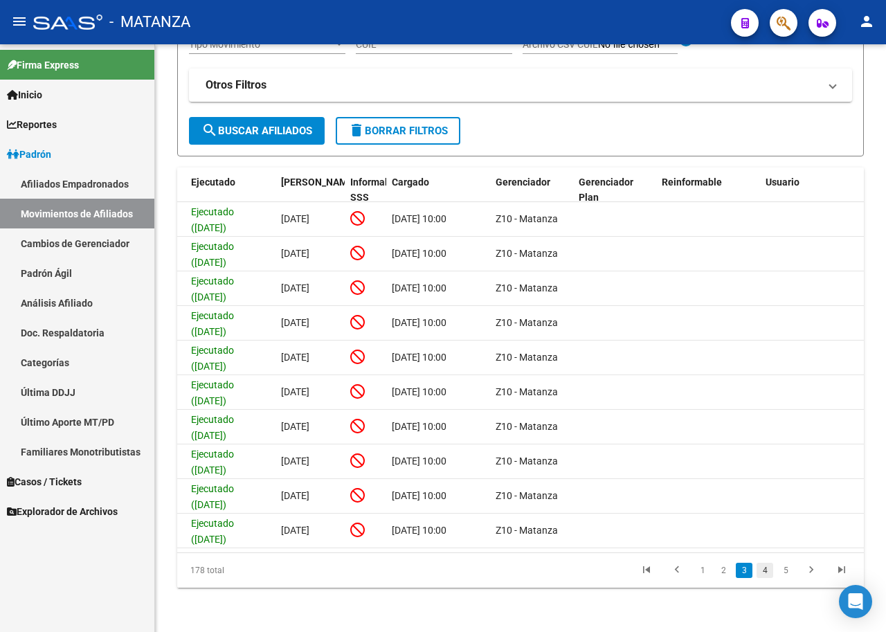
click at [766, 569] on link "4" at bounding box center [764, 570] width 17 height 15
click at [783, 570] on link "6" at bounding box center [785, 570] width 17 height 15
click at [835, 573] on icon "go to last page" at bounding box center [841, 571] width 18 height 17
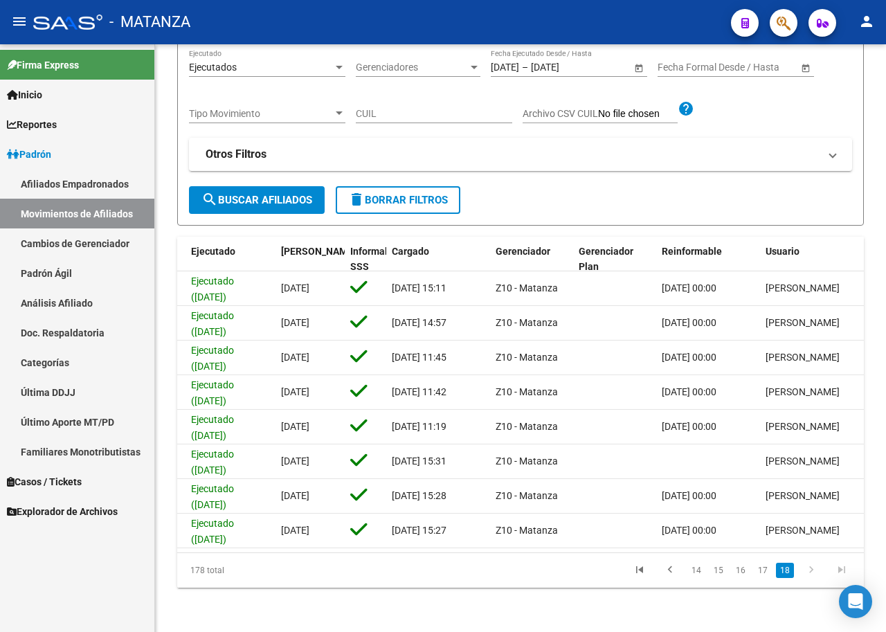
scroll to position [149, 0]
click at [760, 574] on link "17" at bounding box center [763, 570] width 18 height 15
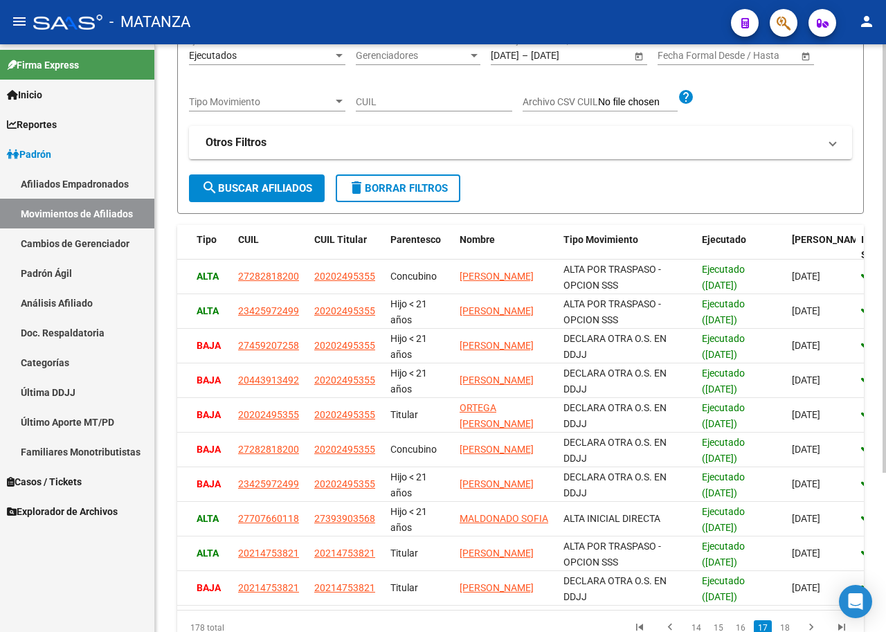
scroll to position [0, 0]
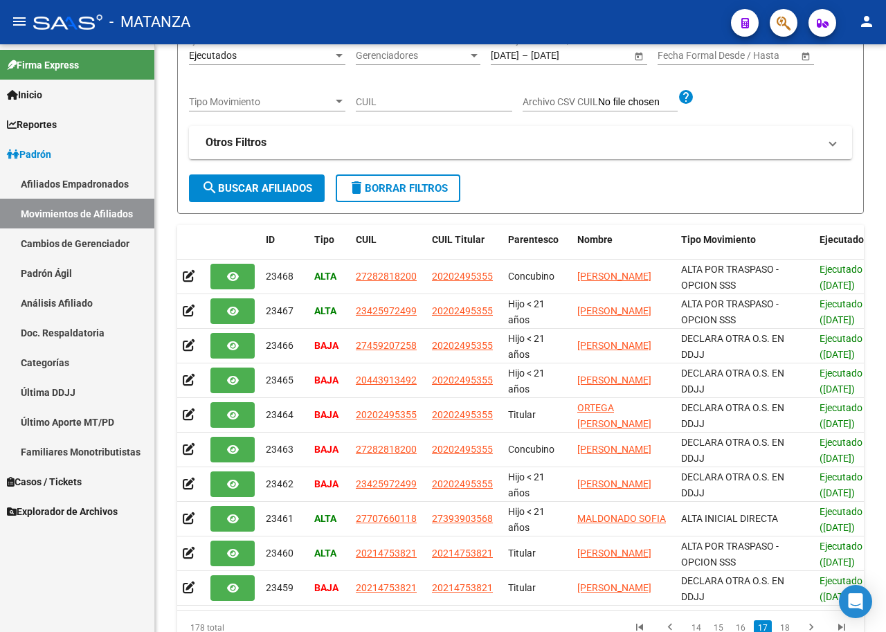
click at [80, 188] on link "Afiliados Empadronados" at bounding box center [77, 184] width 154 height 30
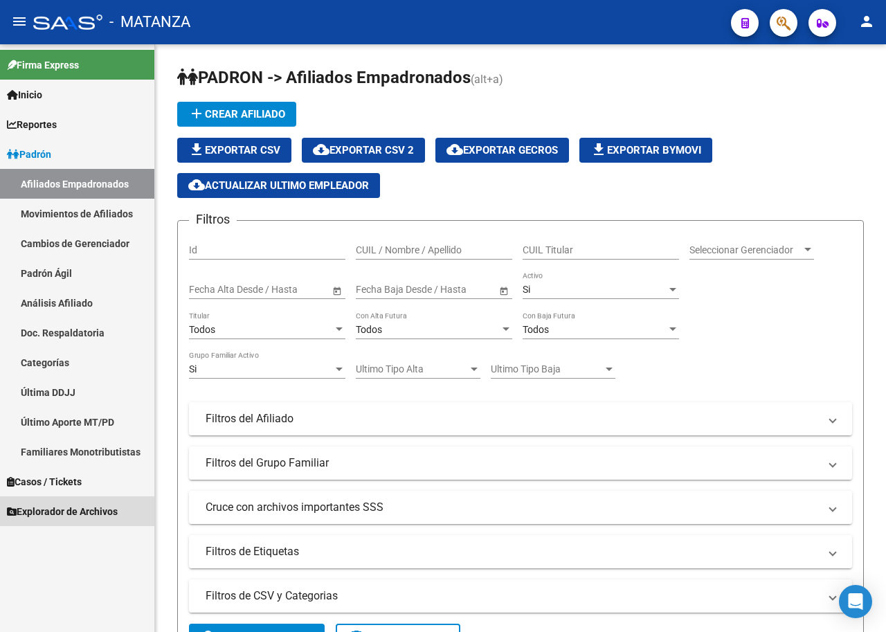
click at [62, 512] on span "Explorador de Archivos" at bounding box center [62, 511] width 111 height 15
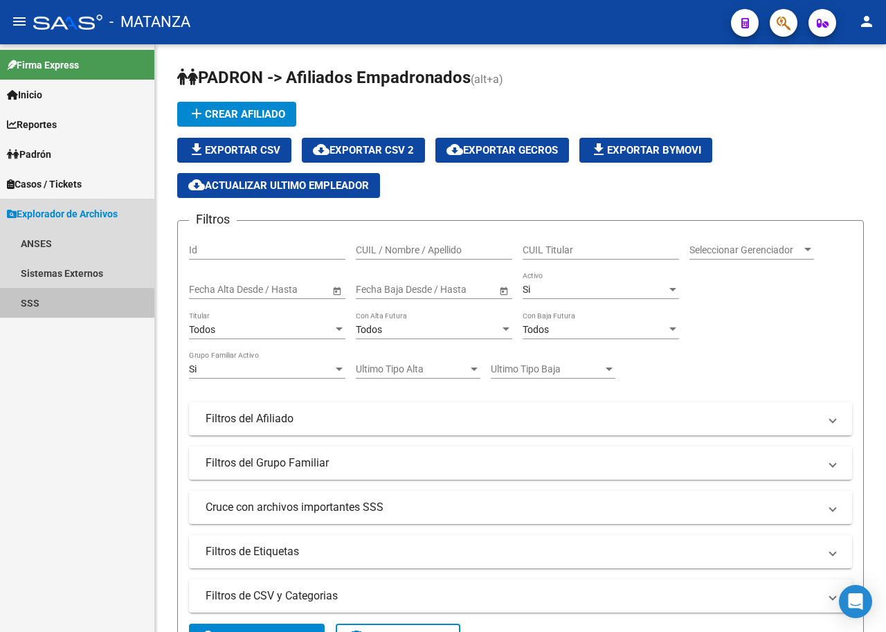
click at [36, 308] on link "SSS" at bounding box center [77, 303] width 154 height 30
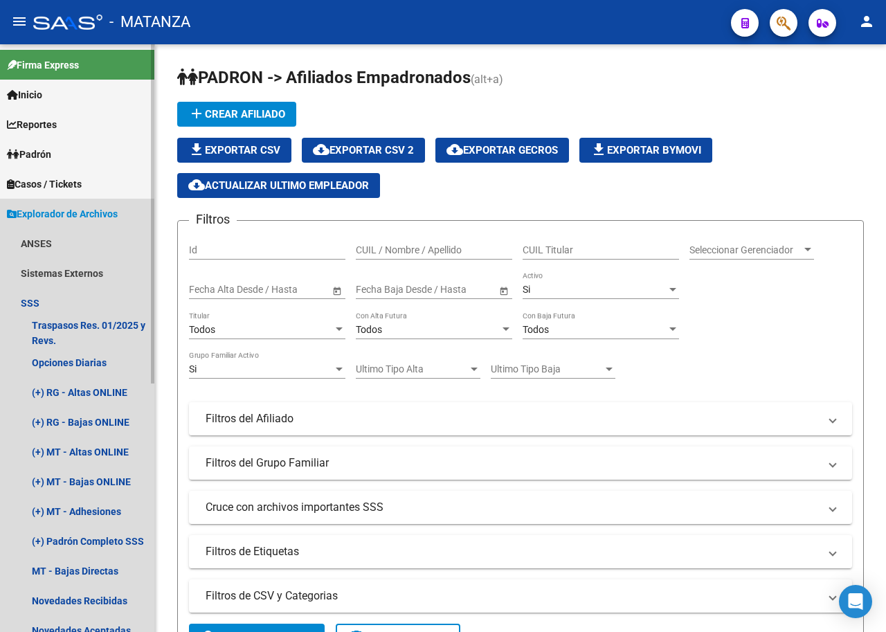
click at [16, 210] on icon at bounding box center [12, 214] width 10 height 10
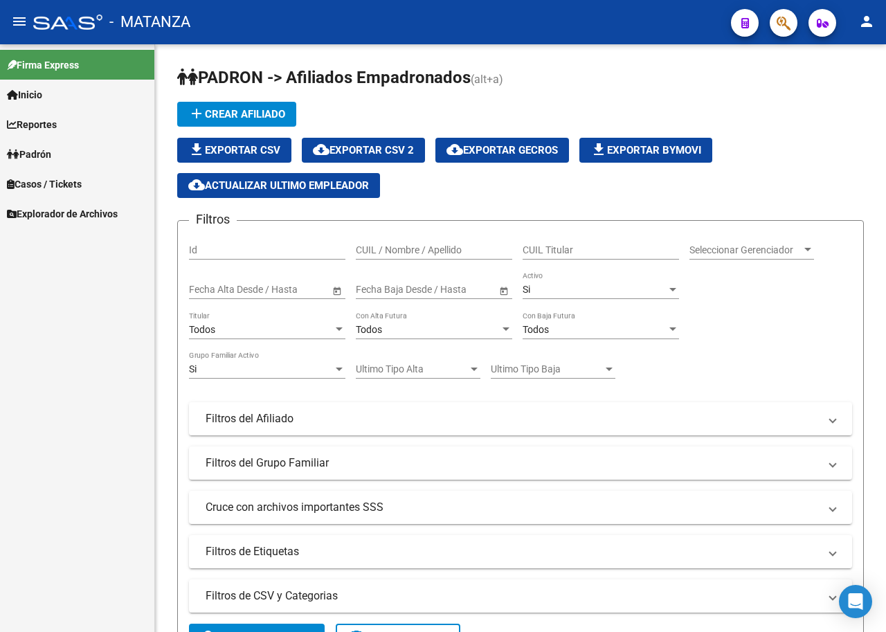
click at [71, 154] on link "Padrón" at bounding box center [77, 154] width 154 height 30
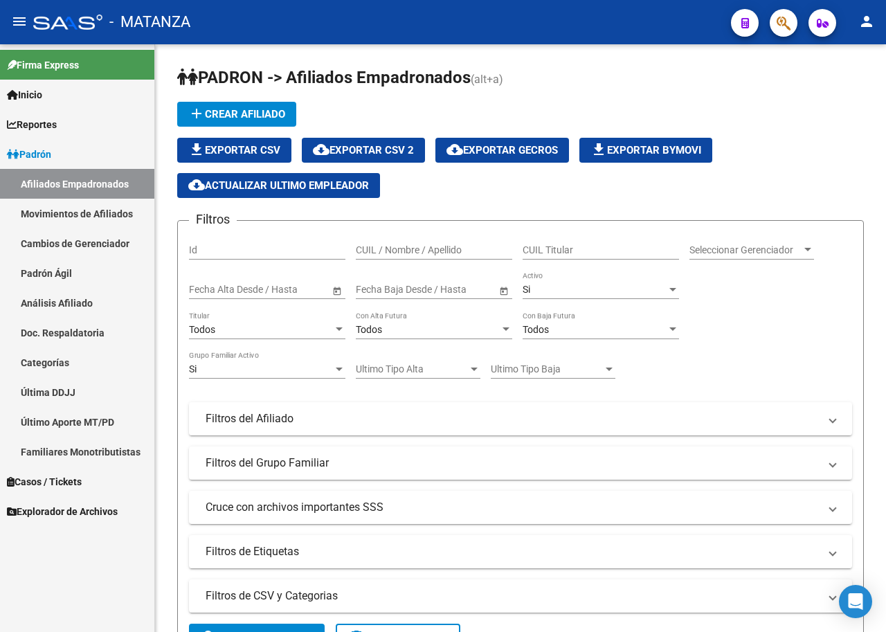
click at [78, 182] on link "Afiliados Empadronados" at bounding box center [77, 184] width 154 height 30
click at [95, 212] on link "Movimientos de Afiliados" at bounding box center [77, 214] width 154 height 30
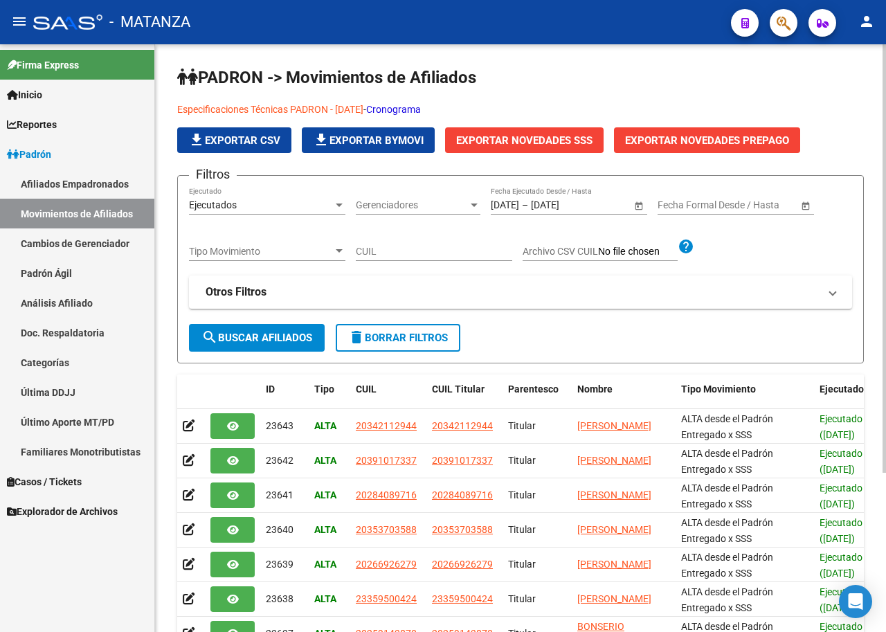
click at [266, 131] on button "file_download Exportar CSV" at bounding box center [234, 140] width 114 height 26
click at [72, 513] on span "Explorador de Archivos" at bounding box center [62, 511] width 111 height 15
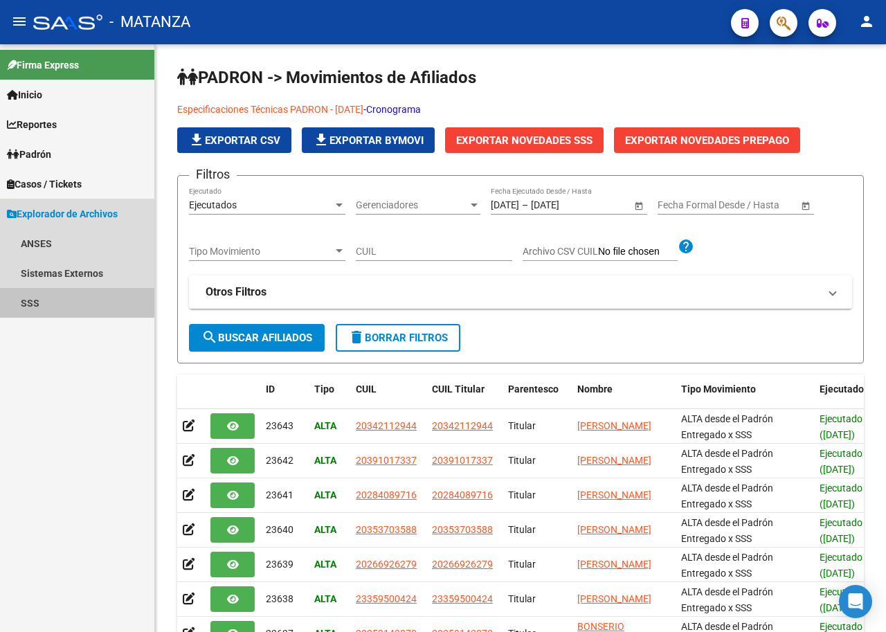
click at [47, 299] on link "SSS" at bounding box center [77, 303] width 154 height 30
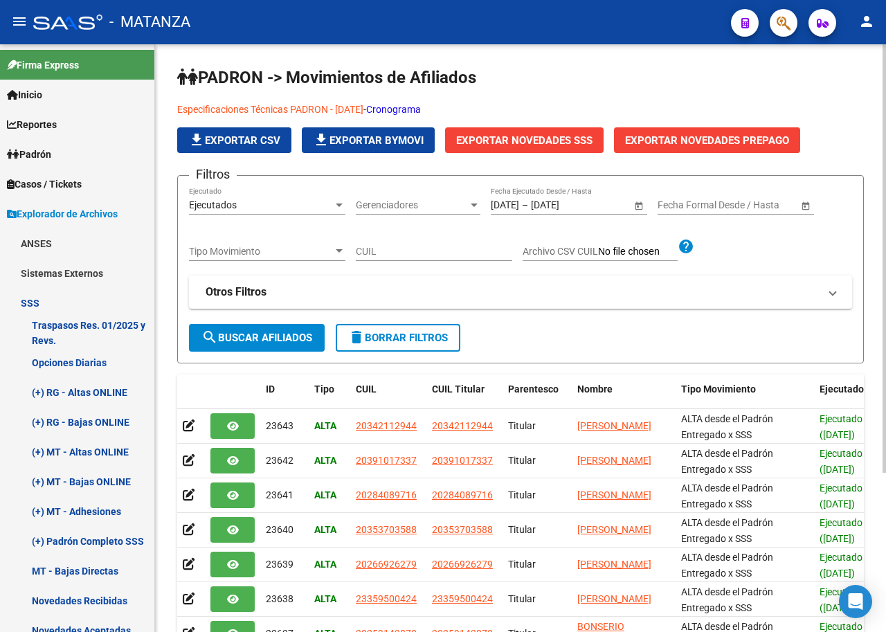
click at [527, 143] on span "Exportar Novedades SSS" at bounding box center [524, 140] width 136 height 12
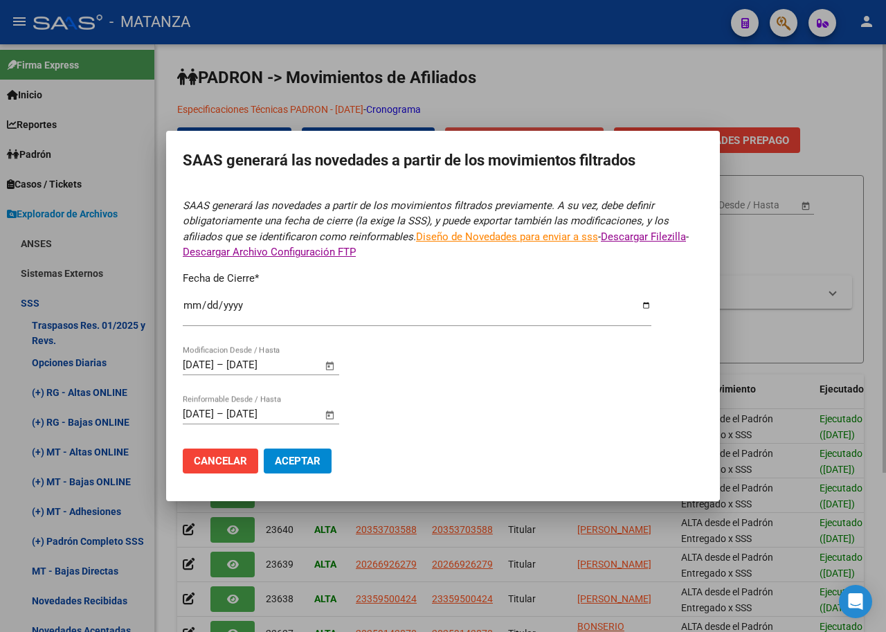
type input "2025-08-31"
click at [646, 311] on input "2025-08-31" at bounding box center [417, 311] width 468 height 22
click at [673, 374] on form "SAAS generará las novedades a partir de los movimientos filtrados previamente. …" at bounding box center [443, 341] width 520 height 286
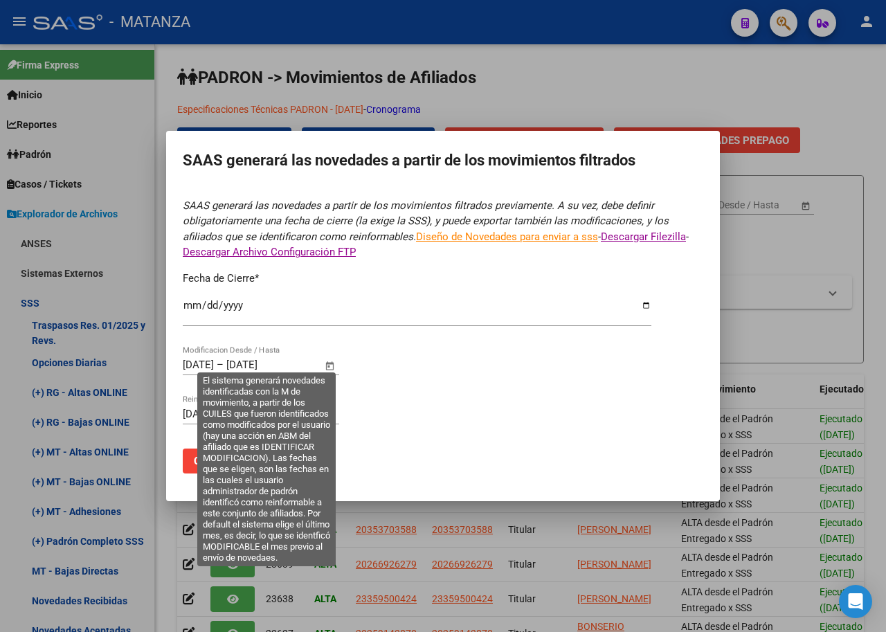
click at [333, 357] on span "Open calendar" at bounding box center [329, 365] width 33 height 33
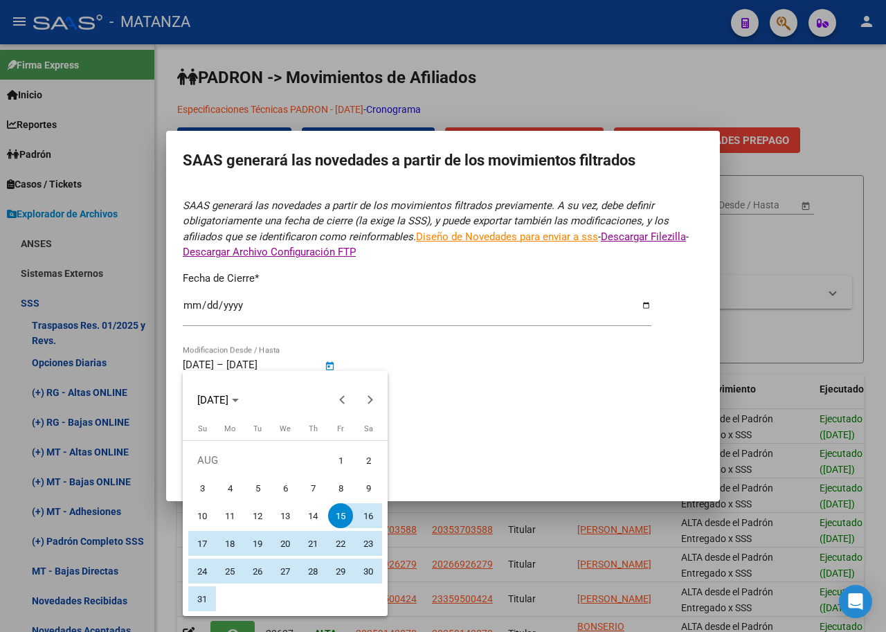
click at [340, 463] on span "1" at bounding box center [340, 460] width 25 height 25
type input "01/08/2025"
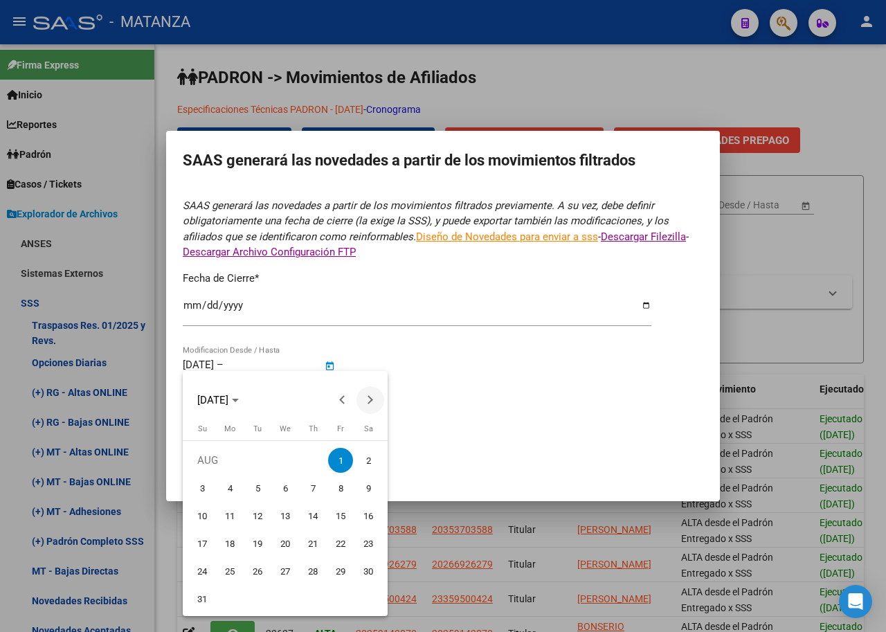
click at [366, 406] on span "Next month" at bounding box center [370, 400] width 28 height 28
click at [340, 399] on button "Previous month" at bounding box center [343, 400] width 28 height 28
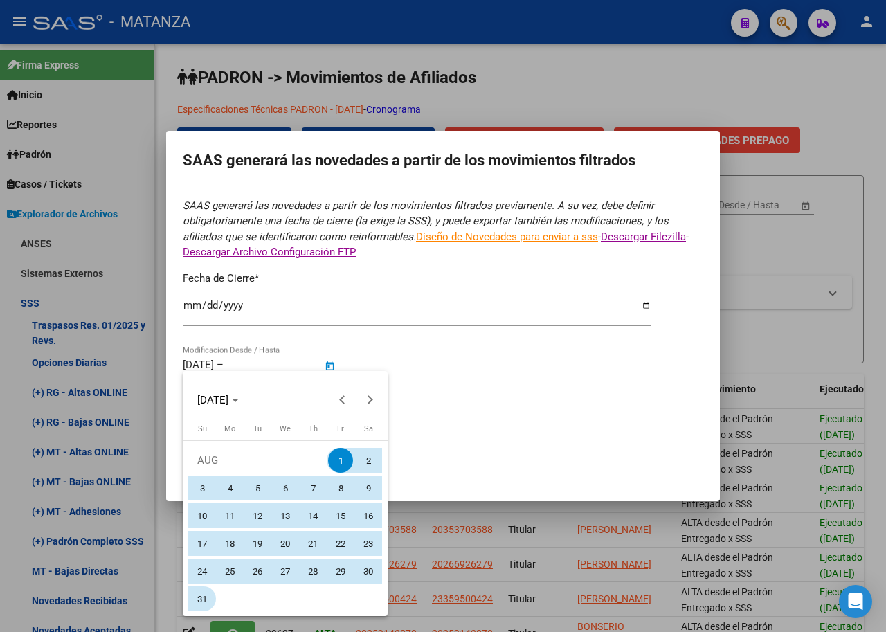
click at [209, 598] on span "31" at bounding box center [202, 598] width 25 height 25
type input "31/08/2025"
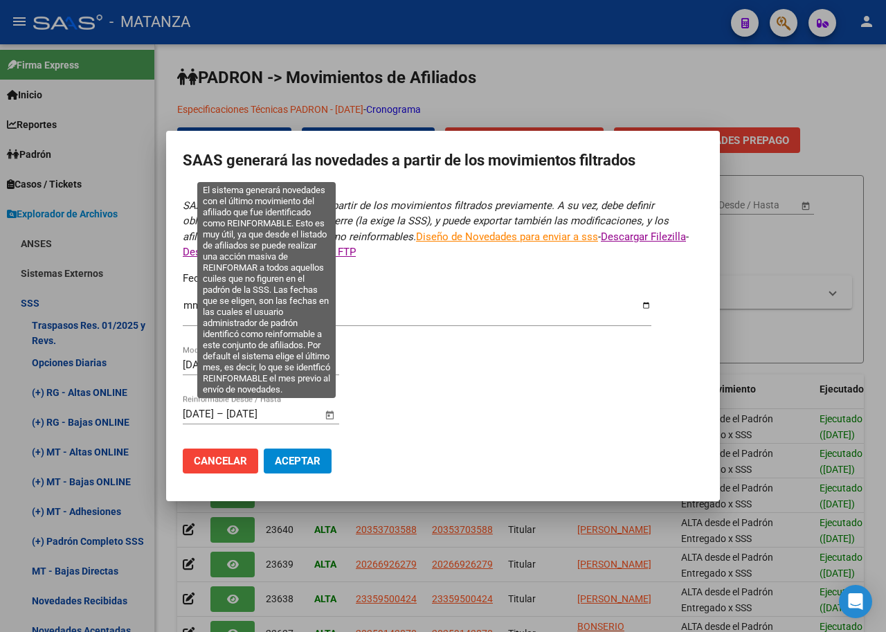
click at [212, 414] on input "15/08/2025" at bounding box center [198, 414] width 31 height 12
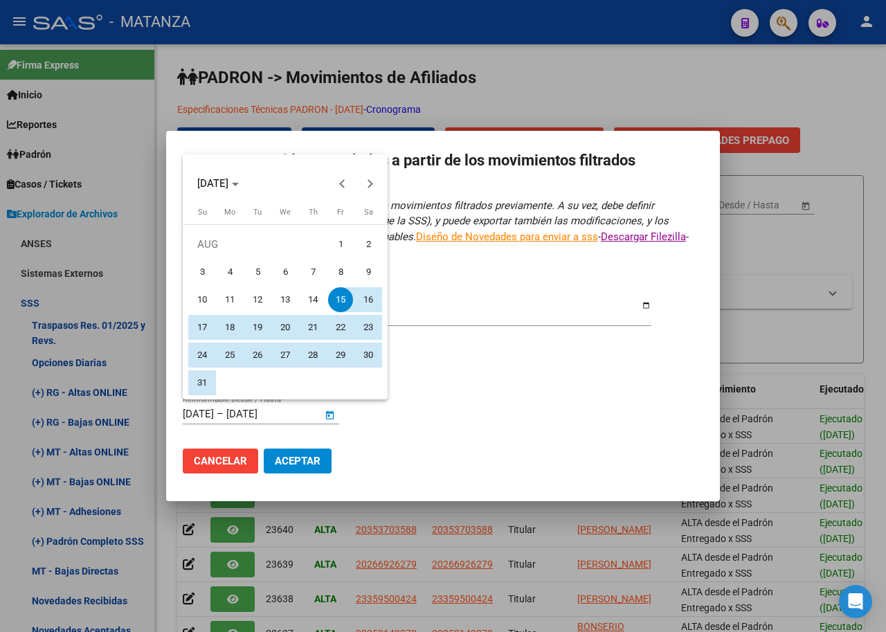
click at [336, 247] on span "1" at bounding box center [340, 244] width 25 height 25
type input "01/08/2025"
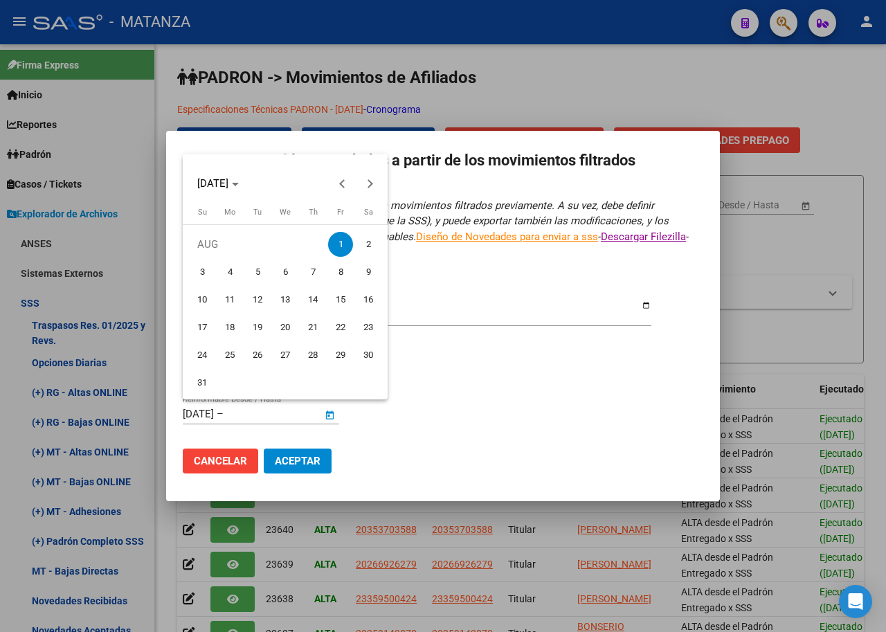
click at [282, 414] on div at bounding box center [443, 316] width 886 height 632
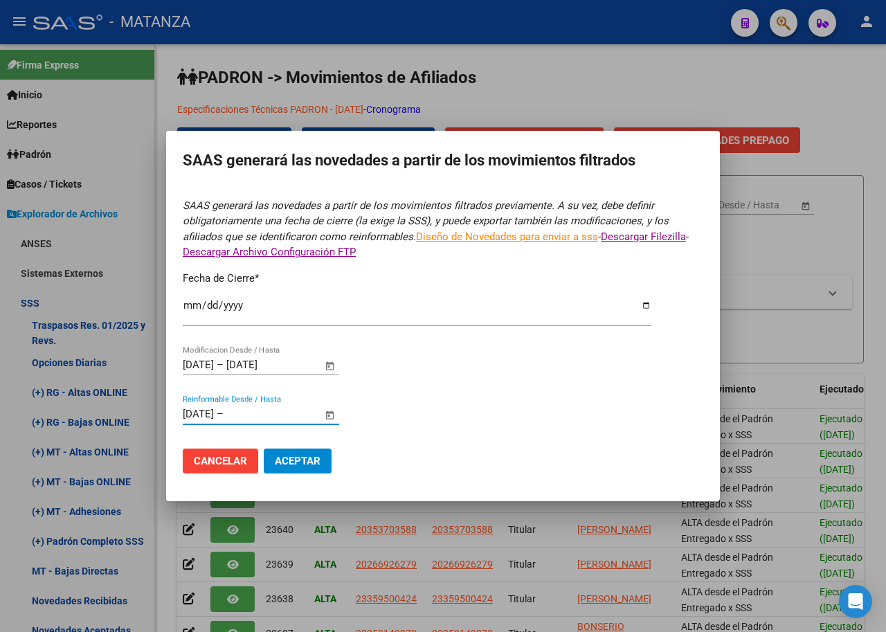
click at [285, 410] on input "text" at bounding box center [259, 414] width 67 height 12
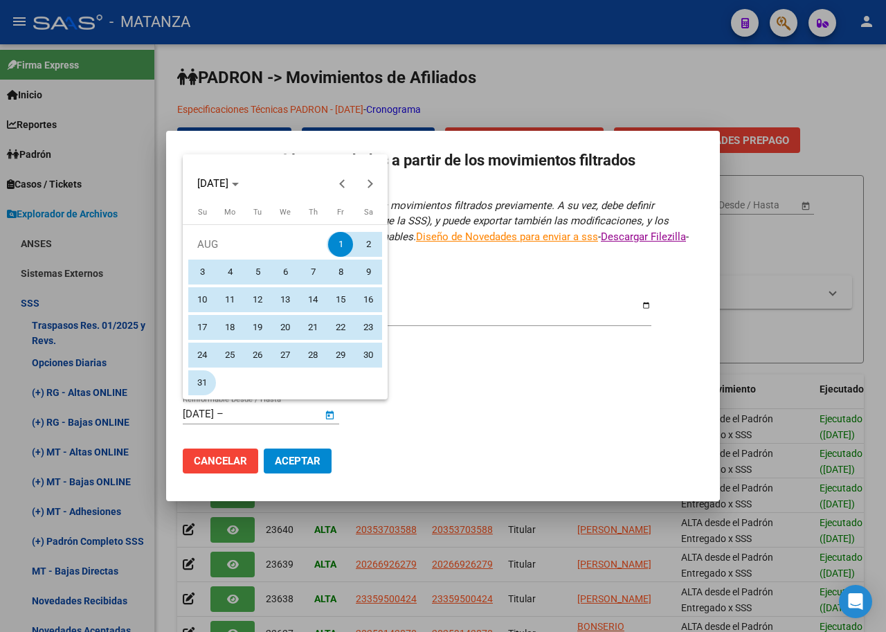
click at [204, 381] on span "31" at bounding box center [202, 382] width 25 height 25
type input "31/08/2025"
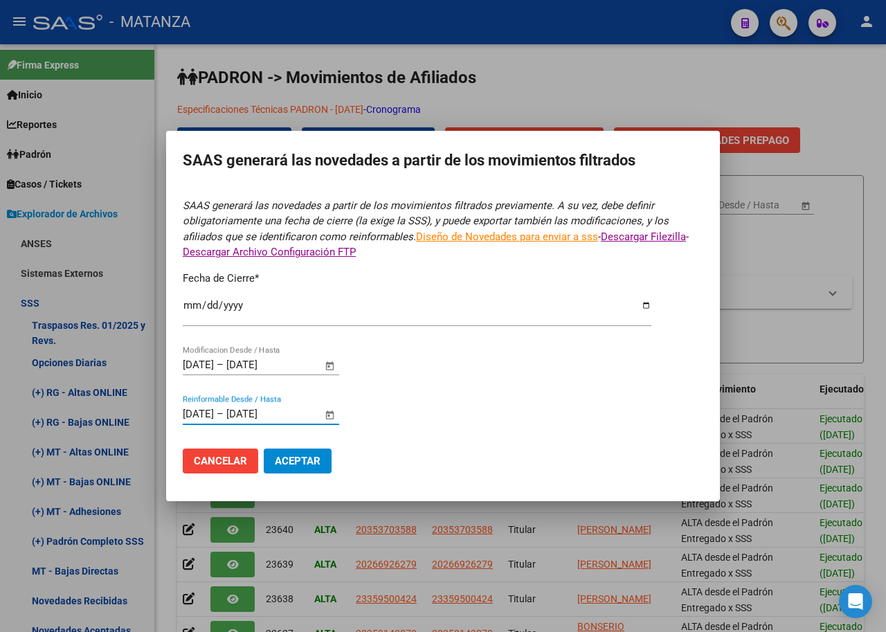
click at [302, 455] on span "Aceptar" at bounding box center [298, 461] width 46 height 12
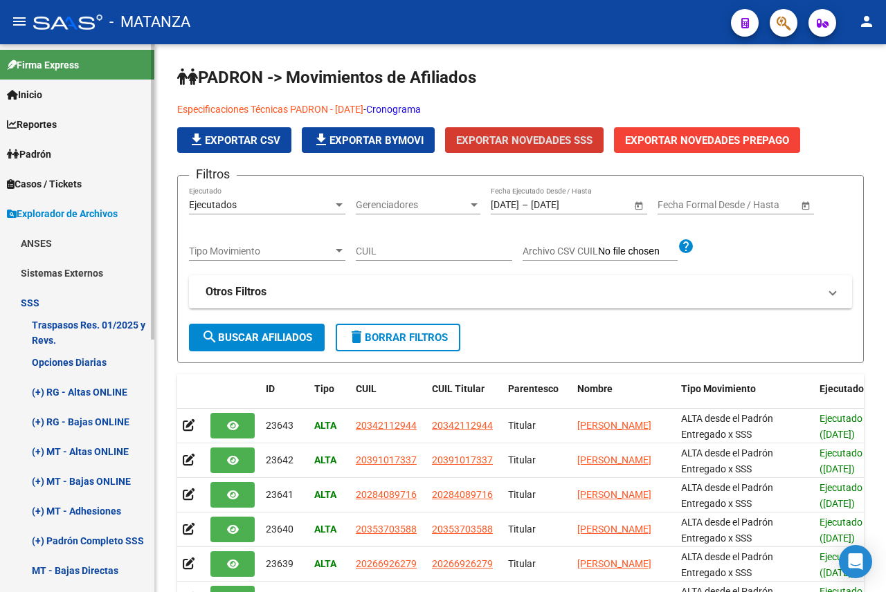
click at [25, 208] on span "Explorador de Archivos" at bounding box center [62, 213] width 111 height 15
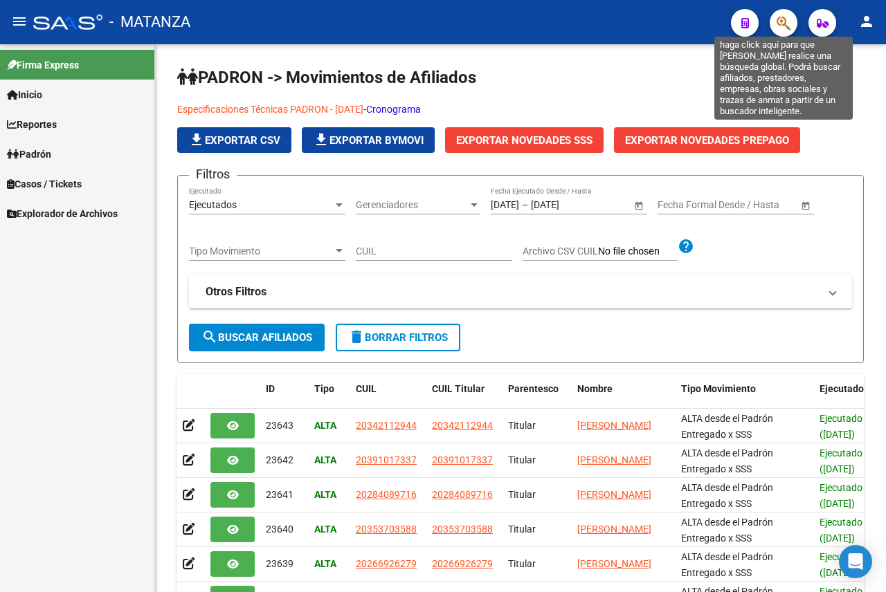
click at [787, 24] on icon "button" at bounding box center [783, 23] width 14 height 16
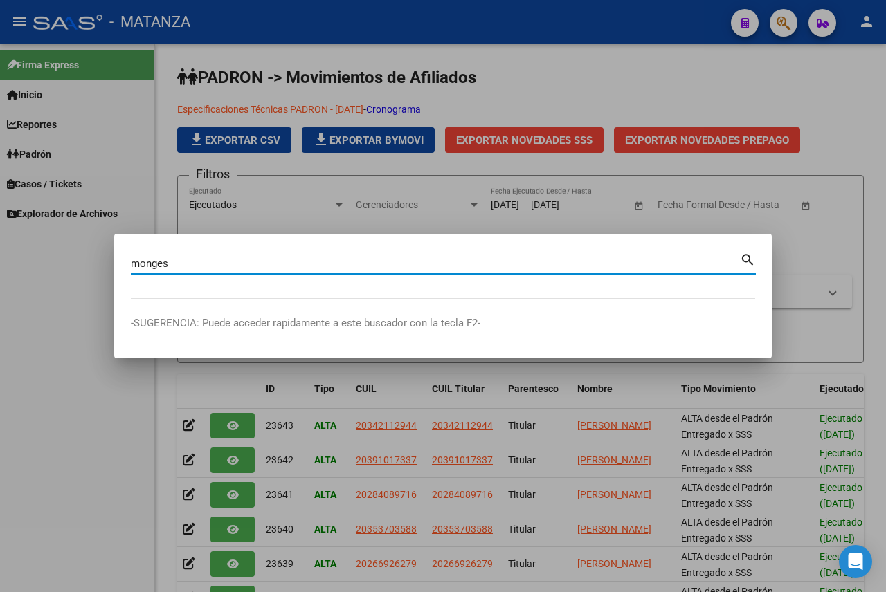
type input "monges"
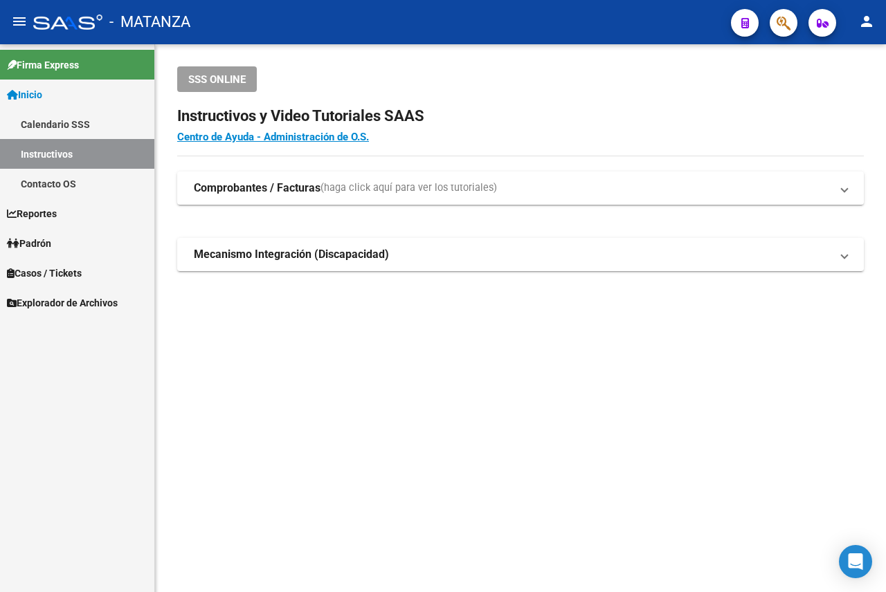
click at [864, 15] on mat-icon "person" at bounding box center [866, 21] width 17 height 17
click at [843, 98] on button "exit_to_app Salir" at bounding box center [838, 91] width 84 height 33
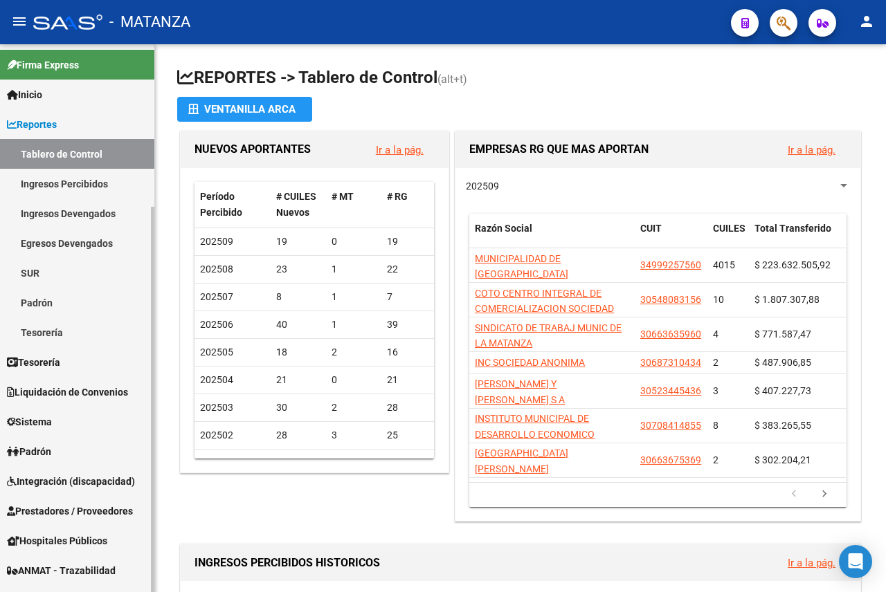
click at [49, 481] on span "Integración (discapacidad)" at bounding box center [71, 481] width 128 height 15
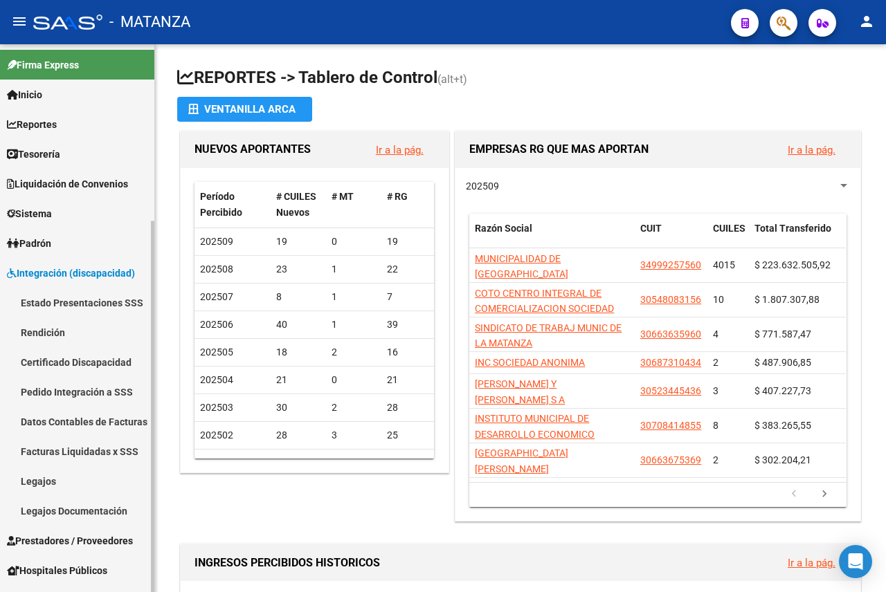
click at [42, 337] on link "Rendición" at bounding box center [77, 333] width 154 height 30
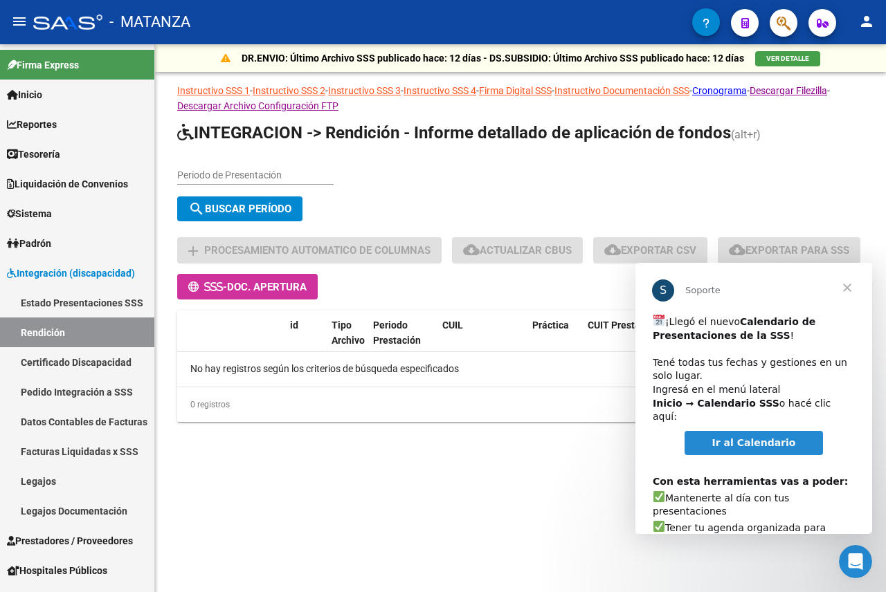
click at [197, 173] on input "Periodo de Presentación" at bounding box center [255, 176] width 156 height 12
type input "202505"
click at [266, 207] on span "search Buscar Período" at bounding box center [239, 209] width 103 height 12
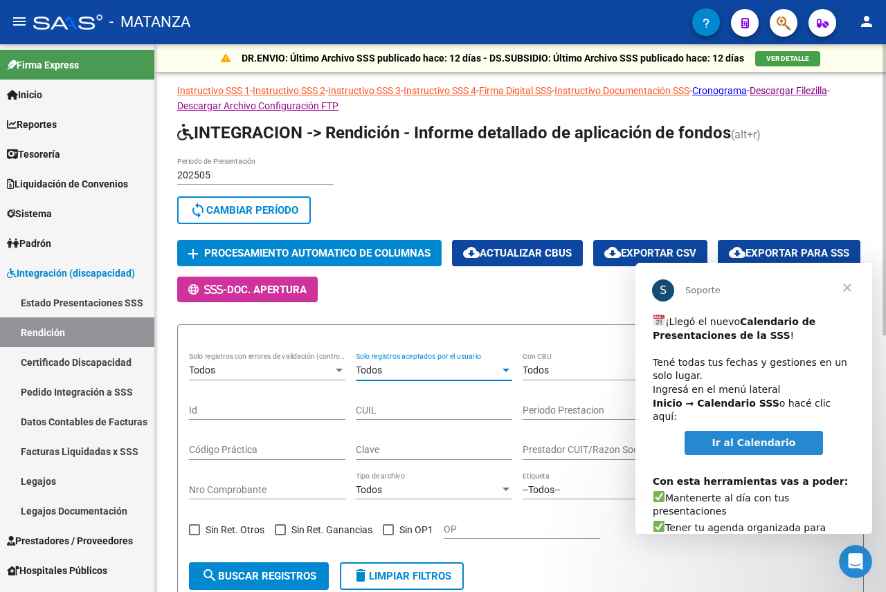
click at [511, 368] on div at bounding box center [506, 370] width 12 height 11
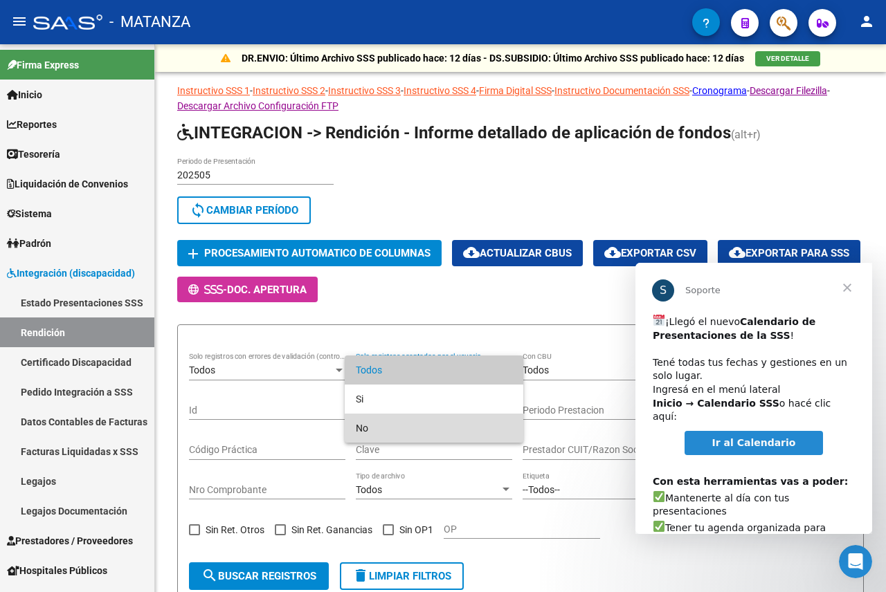
click at [379, 423] on span "No" at bounding box center [434, 428] width 156 height 29
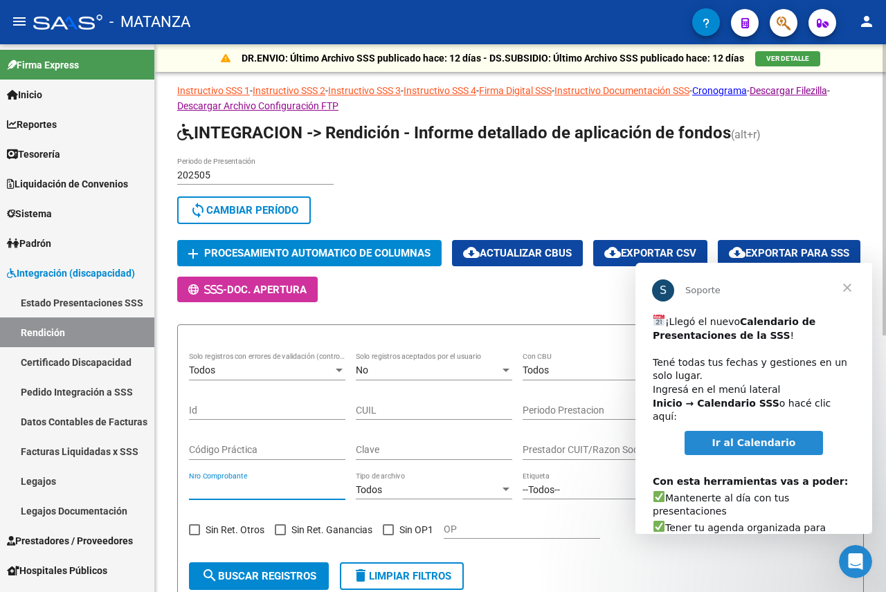
click at [258, 491] on input "Nro Comprobante" at bounding box center [267, 490] width 156 height 12
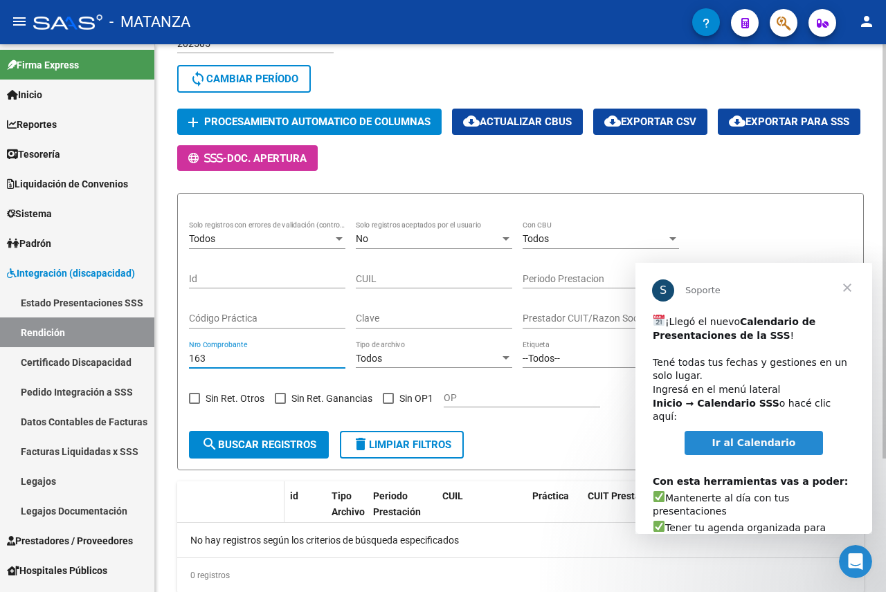
scroll to position [176, 0]
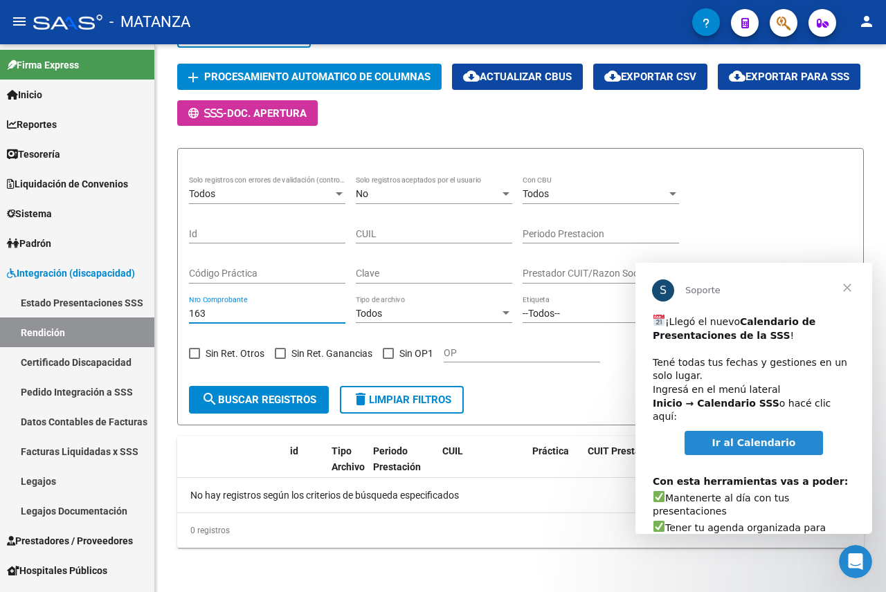
type input "163"
click at [847, 288] on span "Cerrar" at bounding box center [847, 288] width 50 height 50
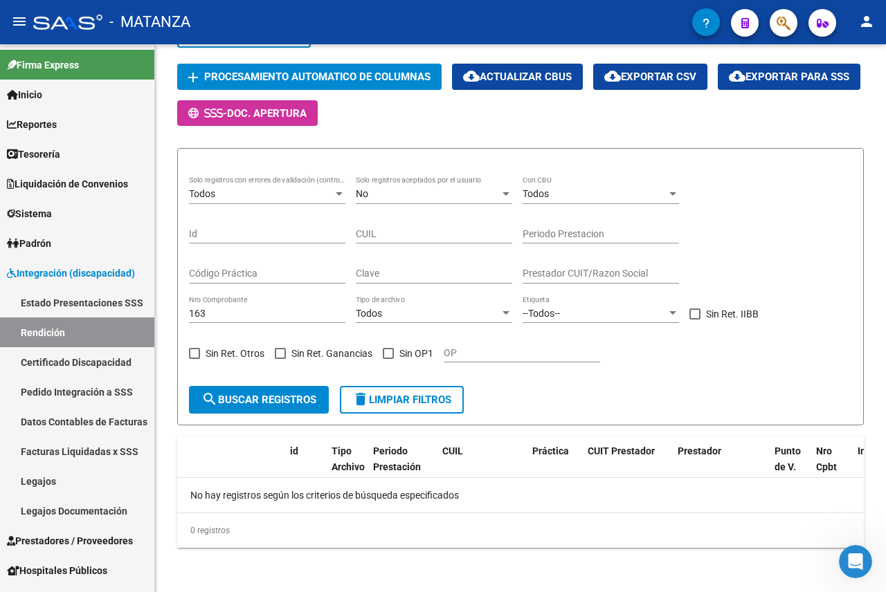
click at [868, 28] on mat-icon "person" at bounding box center [866, 21] width 17 height 17
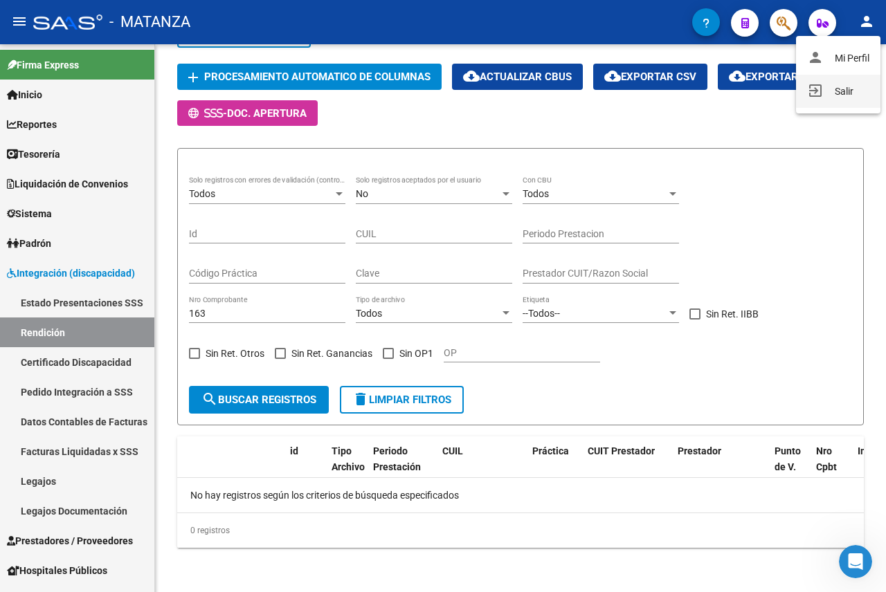
click at [841, 99] on button "exit_to_app Salir" at bounding box center [838, 91] width 84 height 33
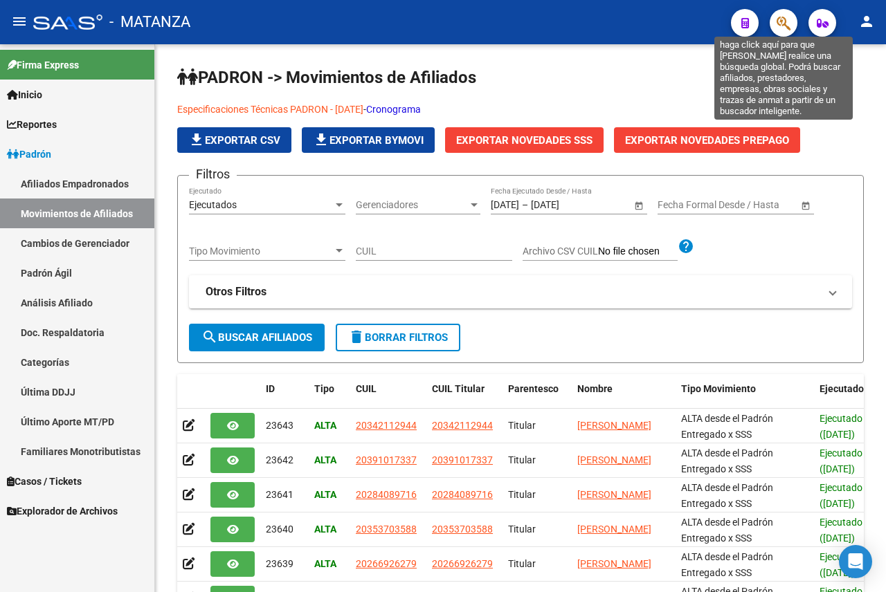
click at [790, 24] on icon "button" at bounding box center [783, 23] width 14 height 16
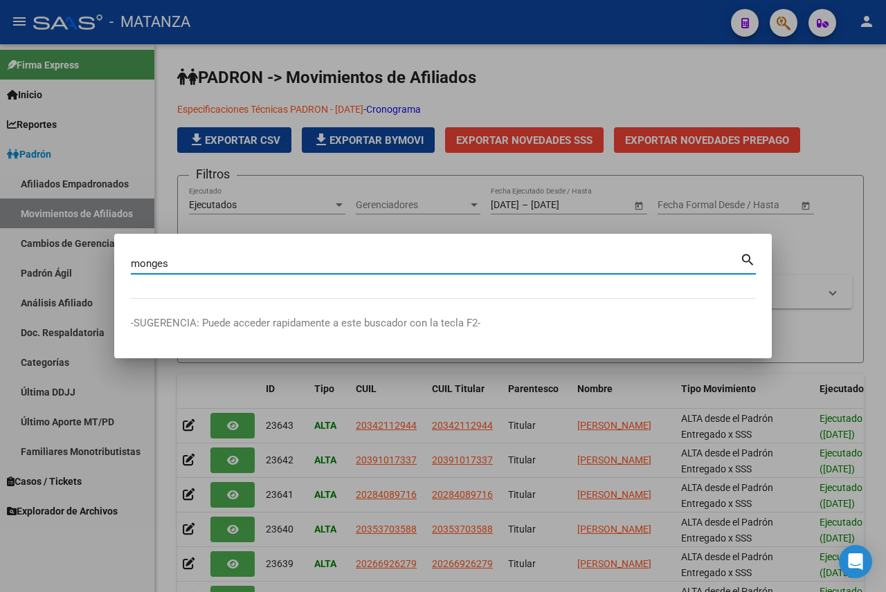
type input "monges"
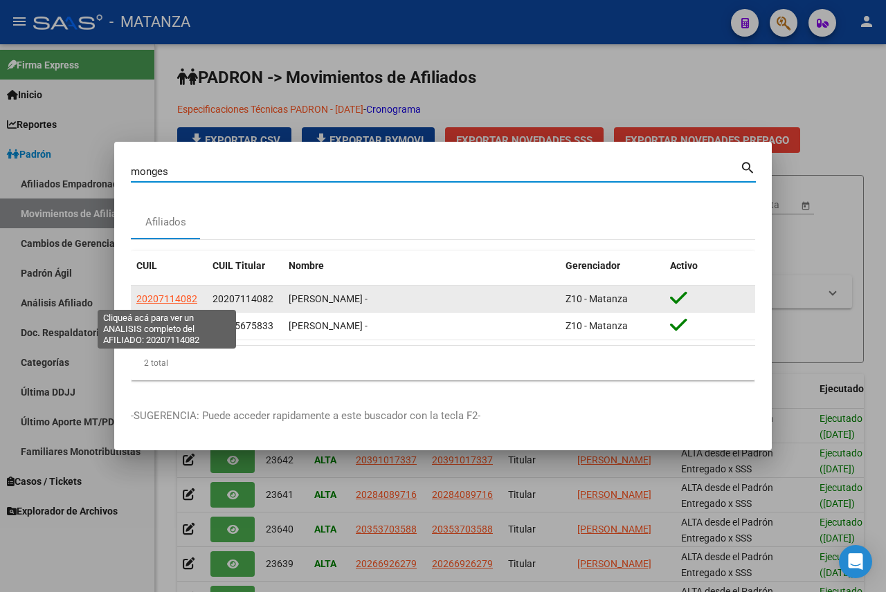
click at [179, 295] on span "20207114082" at bounding box center [166, 298] width 61 height 11
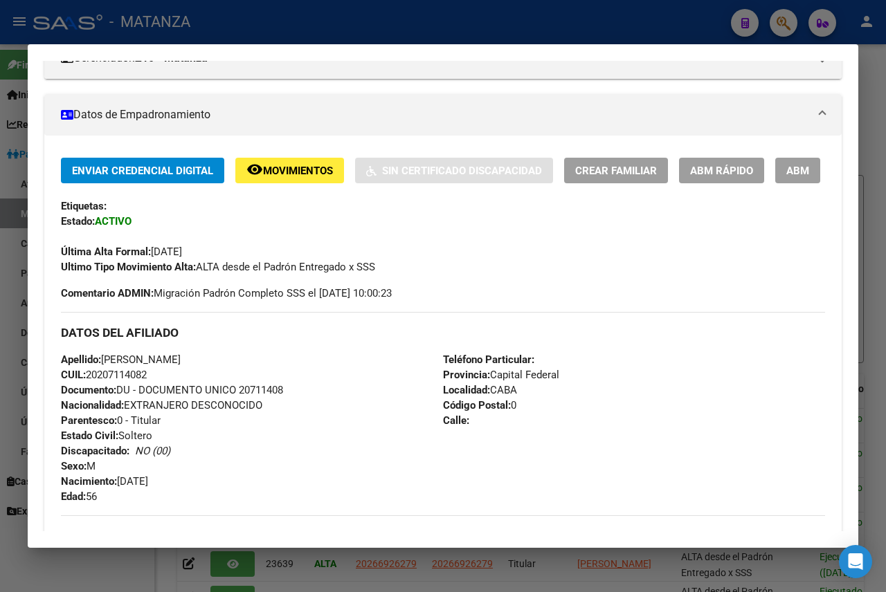
scroll to position [138, 0]
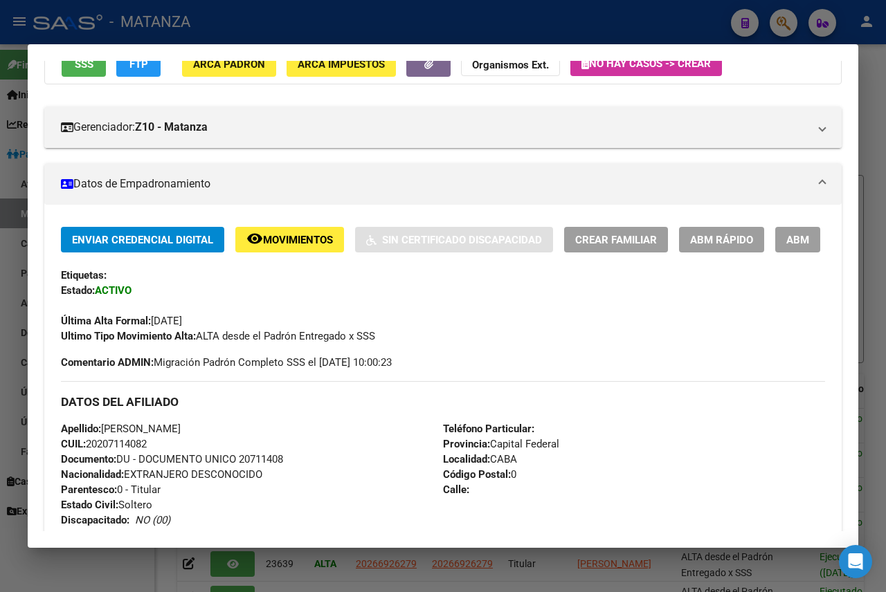
click at [297, 249] on button "remove_red_eye Movimientos" at bounding box center [289, 240] width 109 height 26
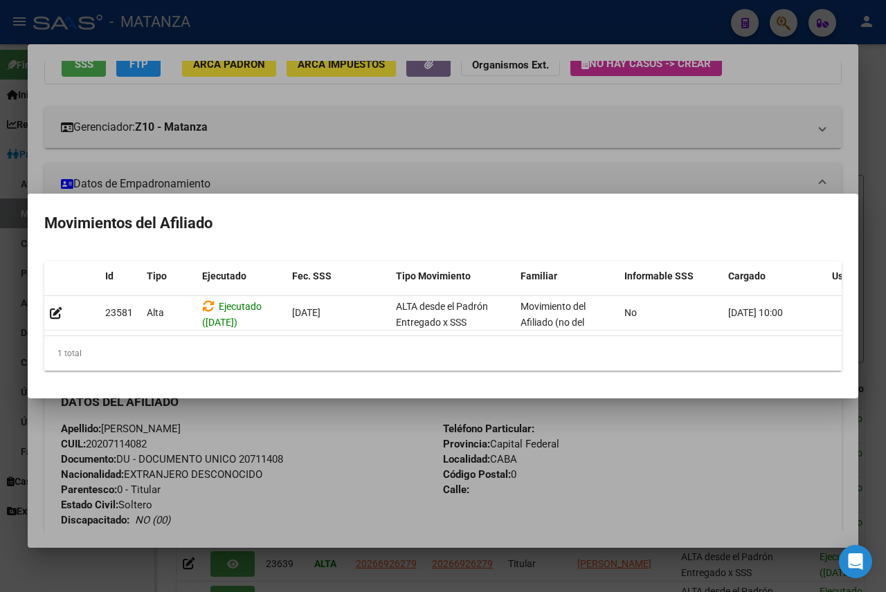
scroll to position [0, 89]
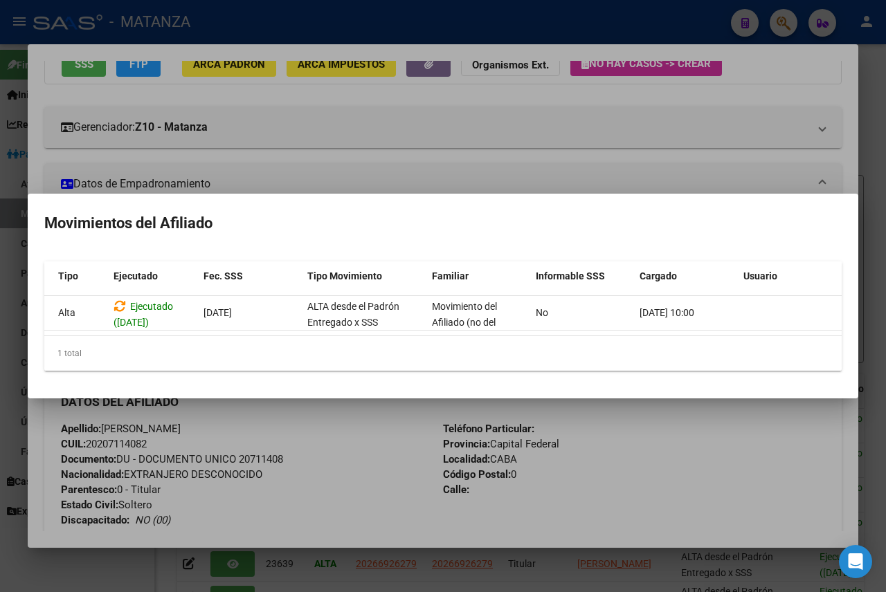
click at [522, 148] on div at bounding box center [443, 296] width 886 height 592
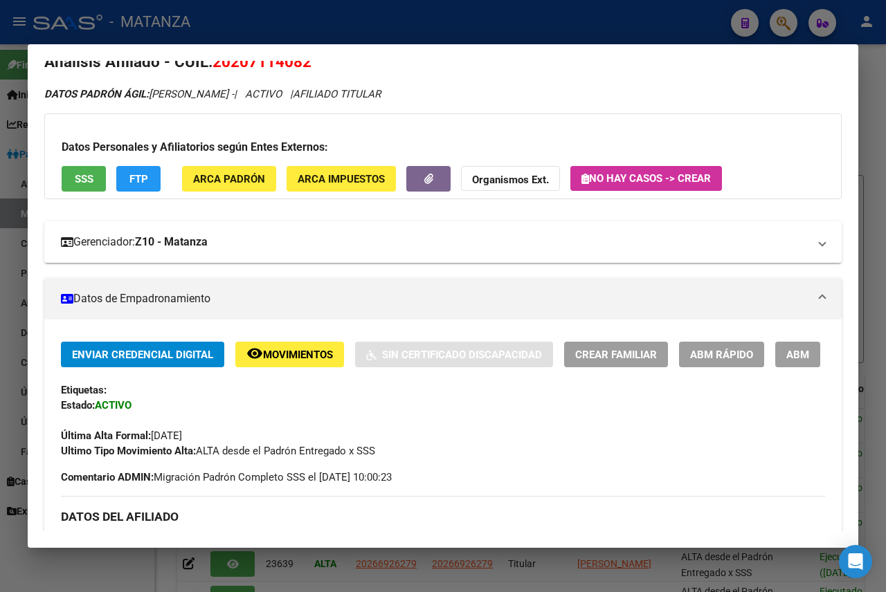
scroll to position [0, 0]
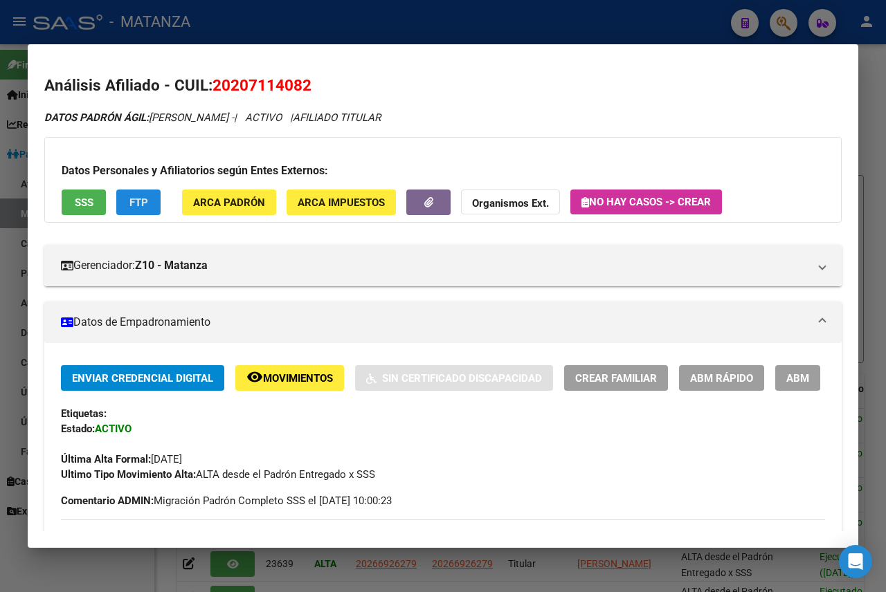
click at [149, 198] on button "FTP" at bounding box center [138, 203] width 44 height 26
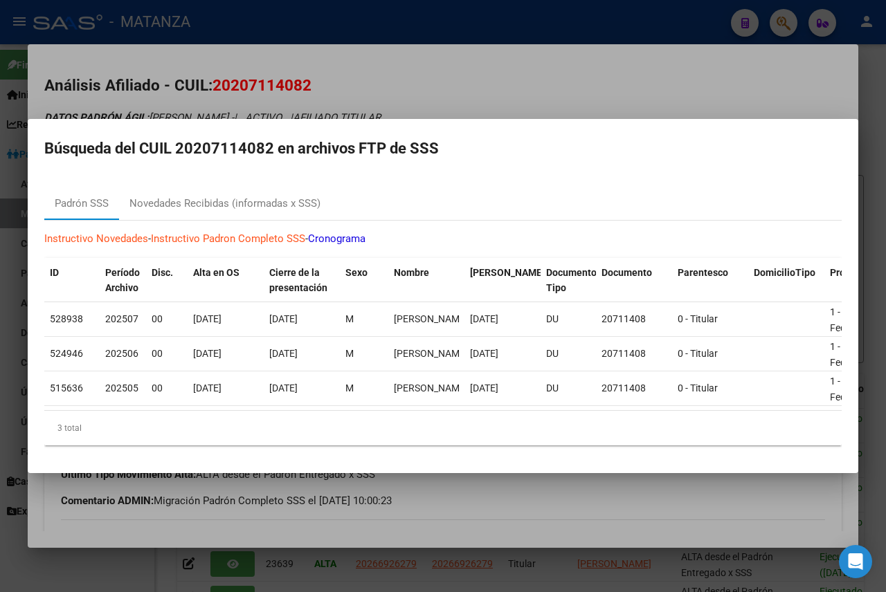
click at [482, 86] on div at bounding box center [443, 296] width 886 height 592
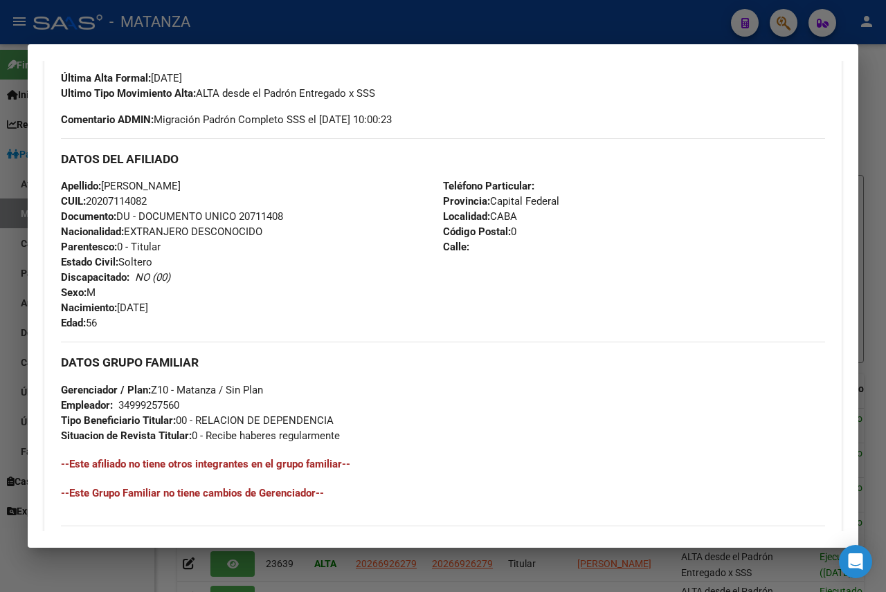
scroll to position [415, 0]
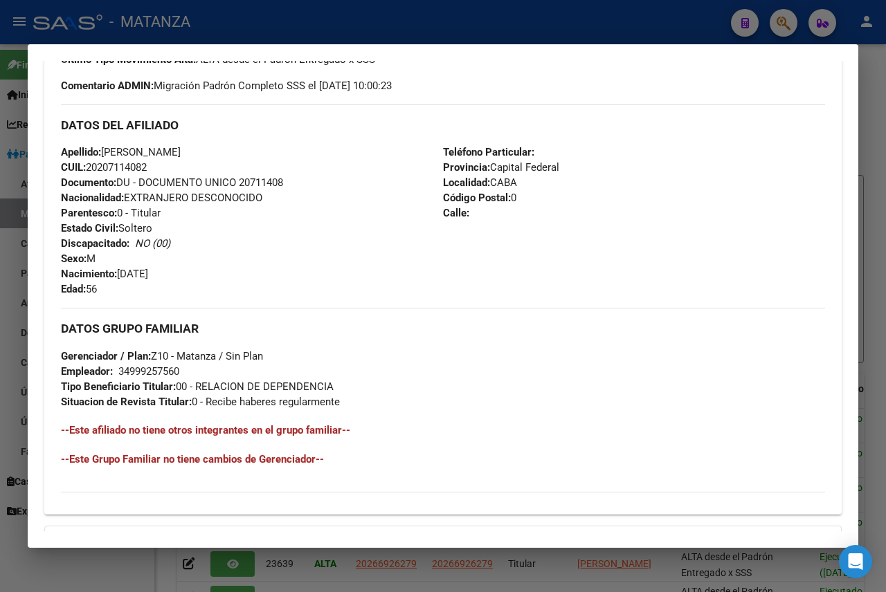
click at [576, 15] on div at bounding box center [443, 296] width 886 height 592
